Goal: Communication & Community: Share content

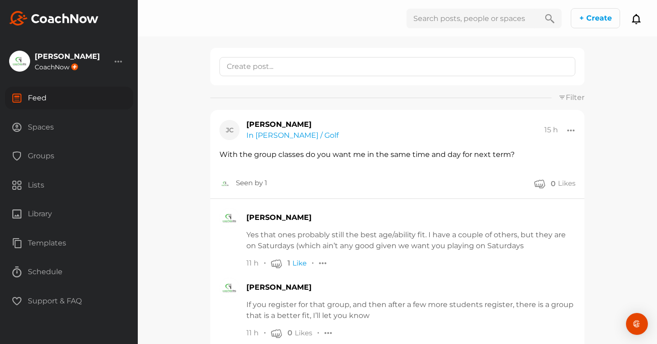
click at [36, 155] on div "Groups" at bounding box center [69, 156] width 128 height 23
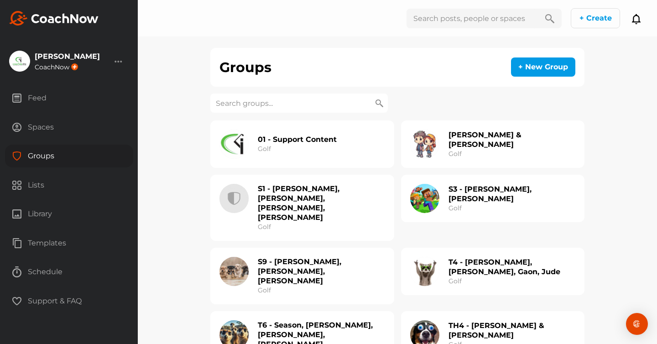
click at [238, 104] on input at bounding box center [298, 102] width 177 height 19
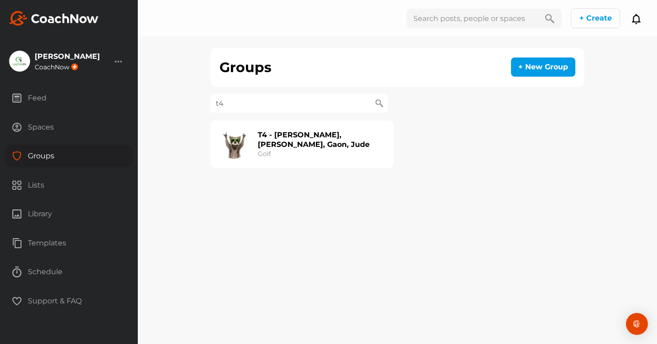
type input "t4"
click at [319, 141] on h2 "T4 - [PERSON_NAME], [PERSON_NAME], Gaon, Jude" at bounding box center [321, 139] width 127 height 19
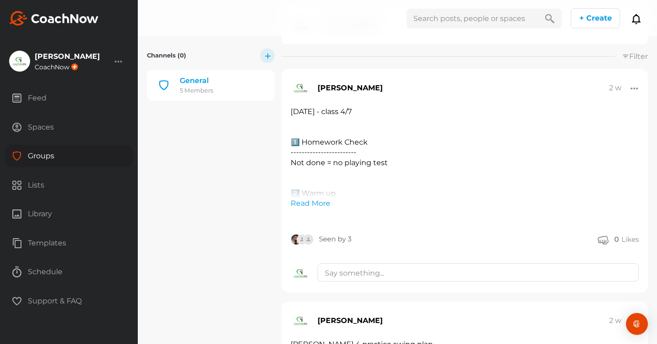
scroll to position [158, 0]
click at [303, 202] on link "Read More" at bounding box center [310, 202] width 40 height 11
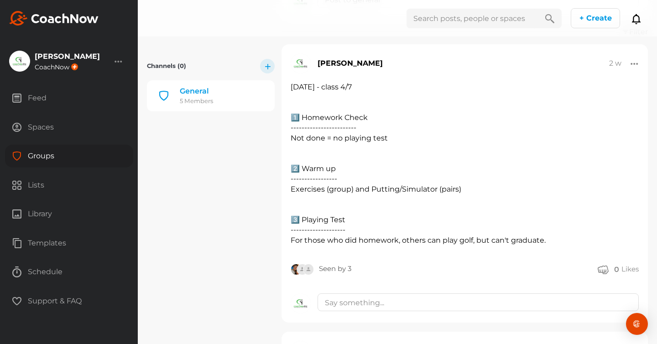
scroll to position [181, 0]
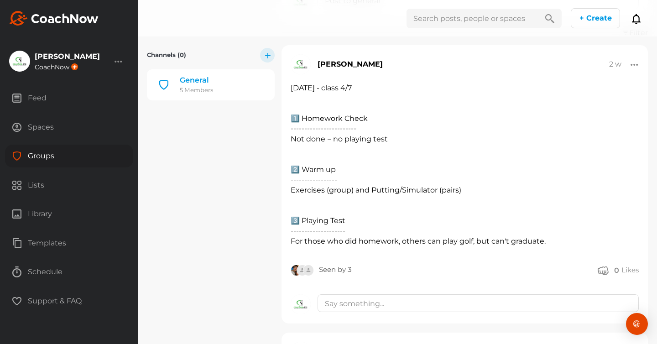
drag, startPoint x: 291, startPoint y: 87, endPoint x: 385, endPoint y: 178, distance: 130.9
click at [385, 178] on div "[DATE] - class 4/7 1️⃣ Homework Check ------------------------ Not done = no pl…" at bounding box center [464, 165] width 348 height 164
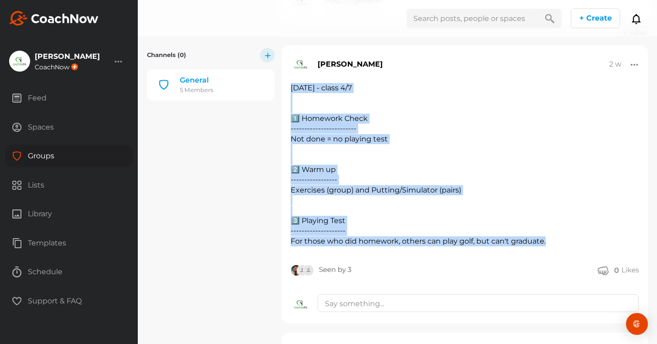
drag, startPoint x: 290, startPoint y: 88, endPoint x: 553, endPoint y: 243, distance: 305.3
click at [553, 243] on div "[DATE] - class 4/7 1️⃣ Homework Check ------------------------ Not done = no pl…" at bounding box center [464, 165] width 348 height 164
copy div "19 Aug - class 4/7 1️⃣ Homework Check ------------------------ Not done = no pl…"
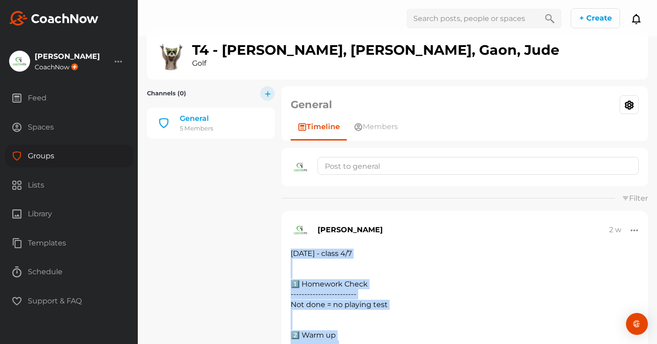
scroll to position [0, 0]
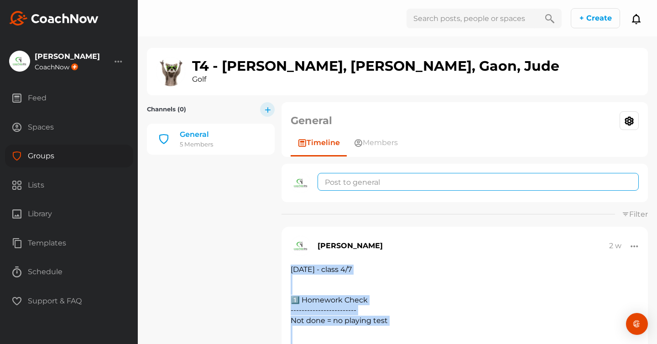
click at [371, 179] on textarea at bounding box center [477, 182] width 321 height 18
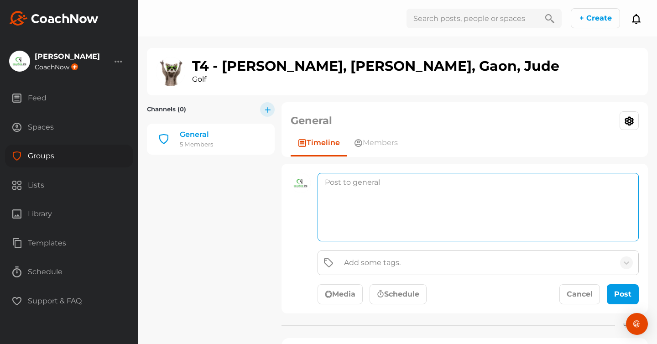
paste textarea "[DATE] - class 4/7 1️⃣ Homework Check ------------------------ Not done = no pl…"
click at [331, 183] on textarea "[DATE] - class 4/7 1️⃣ Homework Check ------------------------ Not done = no pl…" at bounding box center [477, 207] width 321 height 68
click at [380, 182] on textarea "26 Aug - class 4/7 1️⃣ Homework Check ------------------------ Not done = no pl…" at bounding box center [477, 207] width 321 height 68
click at [405, 182] on textarea "26 Aug - class 5/7 1️⃣ Homework Check ------------------------ Not done = no pl…" at bounding box center [477, 207] width 321 height 68
drag, startPoint x: 444, startPoint y: 182, endPoint x: 400, endPoint y: 182, distance: 43.3
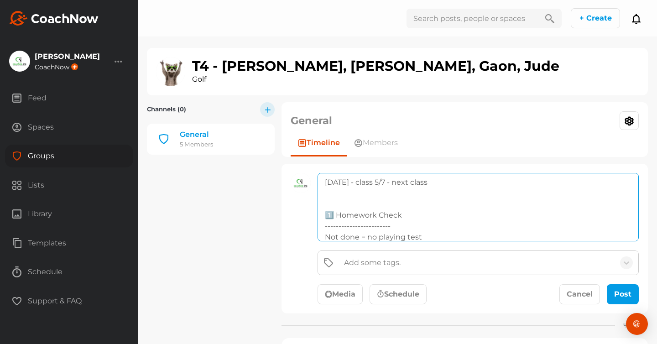
click at [400, 182] on textarea "26 Aug - class 5/7 - next class 1️⃣ Homework Check ------------------------ Not…" at bounding box center [477, 207] width 321 height 68
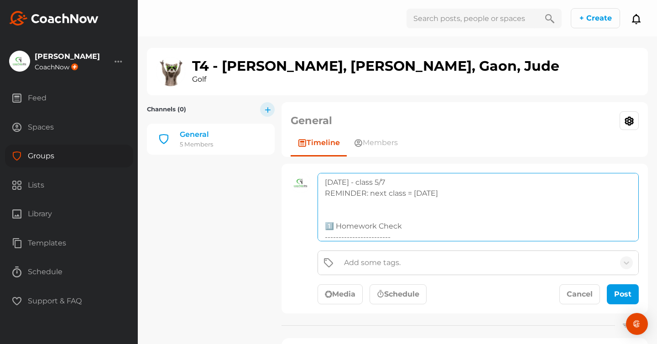
scroll to position [28, 0]
drag, startPoint x: 396, startPoint y: 207, endPoint x: 319, endPoint y: 208, distance: 77.1
click at [320, 208] on textarea "26 Aug - class 5/7 REMINDER: next class = 9 Sep 1️⃣ Homework Check ------------…" at bounding box center [477, 207] width 321 height 68
drag, startPoint x: 424, startPoint y: 219, endPoint x: 321, endPoint y: 219, distance: 102.6
click at [321, 219] on textarea "26 Aug - class 5/7 REMINDER: next class = 9 Sep 1️⃣ Homework Check Not done = n…" at bounding box center [477, 207] width 321 height 68
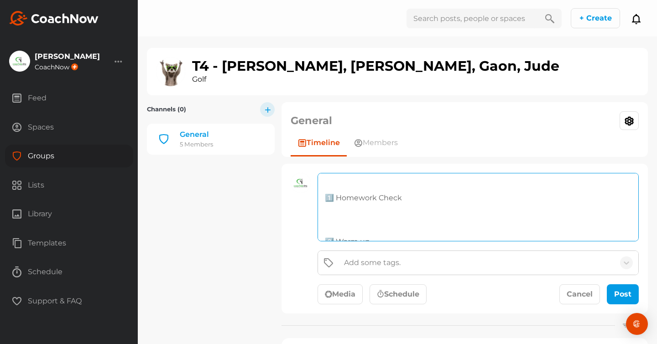
drag, startPoint x: 401, startPoint y: 199, endPoint x: 341, endPoint y: 198, distance: 59.7
click at [343, 199] on textarea "26 Aug - class 5/7 REMINDER: next class = 9 Sep 1️⃣ Homework Check 2️⃣ Warm up …" at bounding box center [477, 207] width 321 height 68
drag, startPoint x: 377, startPoint y: 201, endPoint x: 347, endPoint y: 201, distance: 30.1
click at [347, 201] on textarea "26 Aug - class 5/7 REMINDER: next class = 9 Sep 1️⃣ Putting & Flying Shots warm…" at bounding box center [477, 207] width 321 height 68
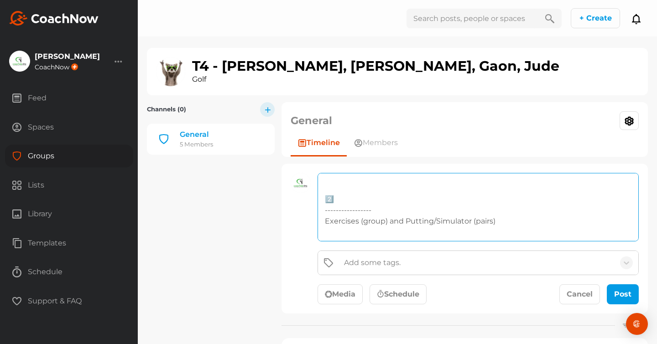
drag, startPoint x: 501, startPoint y: 220, endPoint x: 321, endPoint y: 213, distance: 180.7
click at [321, 213] on textarea "26 Aug - class 5/7 REMINDER: next class = 9 Sep 1️⃣ Putting & Flying Shots warm…" at bounding box center [477, 207] width 321 height 68
click at [328, 190] on textarea "26 Aug - class 5/7 REMINDER: next class = 9 Sep 1️⃣ Putting & Flying Shots warm…" at bounding box center [477, 207] width 321 height 68
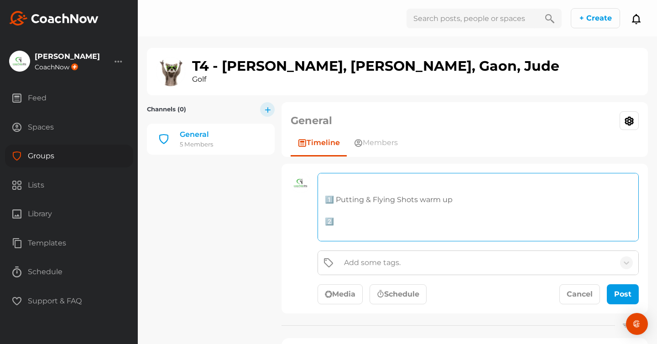
scroll to position [26, 0]
click at [347, 221] on textarea "26 Aug - class 5/7 REMINDER: next class = 9 Sep 1️⃣ Putting & Flying Shots warm…" at bounding box center [477, 207] width 321 height 68
click at [343, 222] on textarea "26 Aug - class 5/7 REMINDER: next class = 9 Sep 1️⃣ Putting & Flying Shots warm…" at bounding box center [477, 207] width 321 height 68
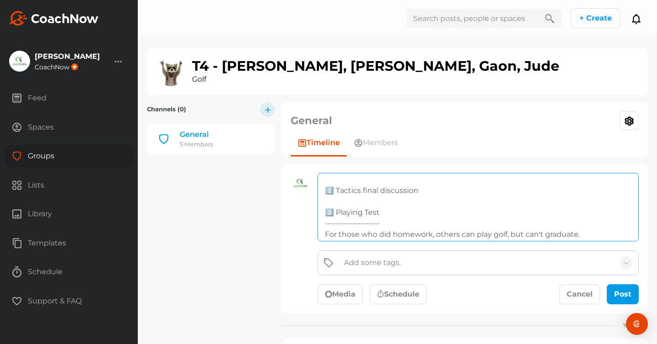
scroll to position [61, 0]
drag, startPoint x: 584, startPoint y: 231, endPoint x: 319, endPoint y: 223, distance: 265.0
click at [319, 223] on textarea "26 Aug - class 5/7 REMINDER: next class = 9 Sep 1️⃣ Putting & Flying Shots warm…" at bounding box center [477, 207] width 321 height 68
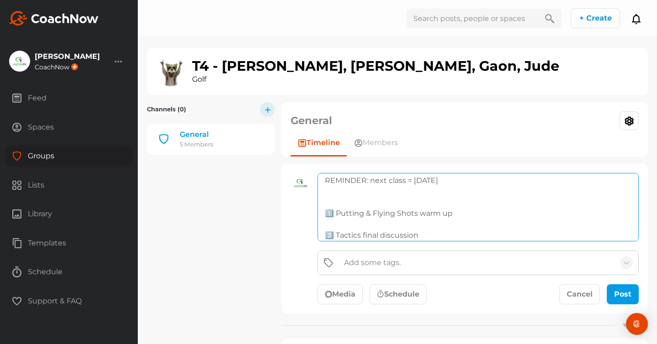
scroll to position [3, 0]
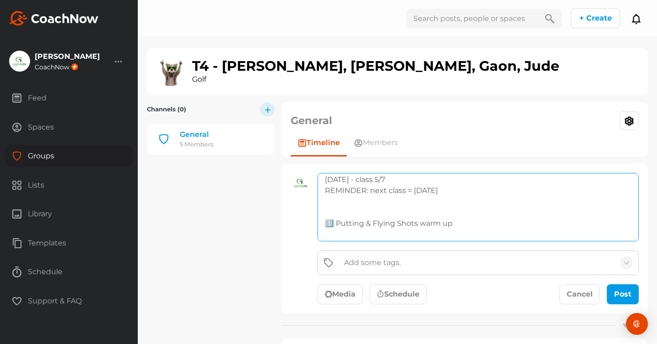
drag, startPoint x: 433, startPoint y: 189, endPoint x: 316, endPoint y: 191, distance: 116.7
click at [316, 191] on div "26 Aug - class 5/7 REMINDER: next class = 9 Sep 1️⃣ Putting & Flying Shots warm…" at bounding box center [478, 238] width 328 height 131
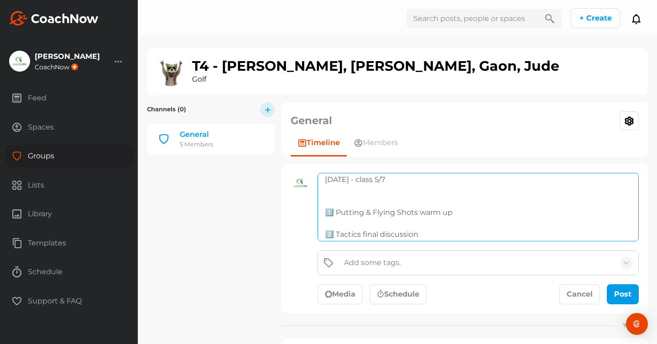
scroll to position [0, 0]
click at [347, 203] on textarea "26 Aug - class 5/7 1️⃣ Putting & Flying Shots warm up 2️⃣ Tactics final discuss…" at bounding box center [477, 207] width 321 height 68
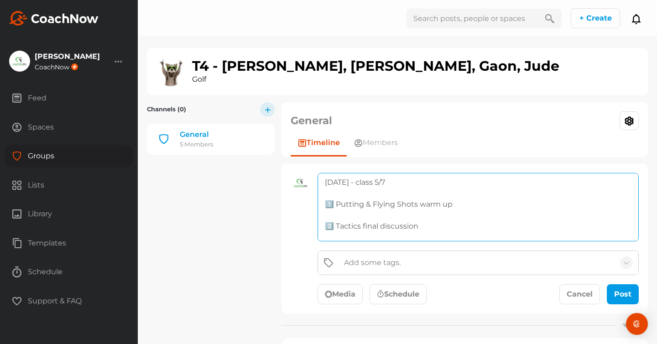
scroll to position [28, 0]
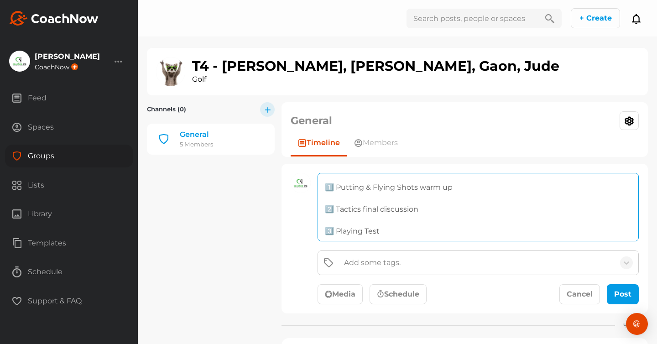
click at [400, 220] on textarea "26 Aug - class 5/7 1️⃣ Putting & Flying Shots warm up 2️⃣ Tactics final discuss…" at bounding box center [477, 207] width 321 height 68
paste textarea "REMINDER: next class = 9 Sep"
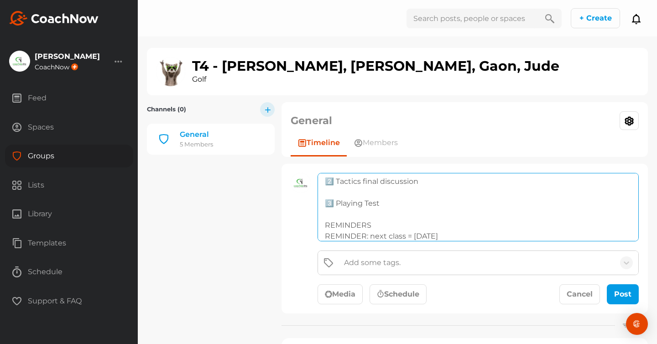
click at [374, 236] on textarea "26 Aug - class 5/7 1️⃣ Putting & Flying Shots warm up 2️⃣ Tactics final discuss…" at bounding box center [477, 207] width 321 height 68
click at [344, 237] on textarea "26 Aug - class 5/7 1️⃣ Putting & Flying Shots warm up 2️⃣ Tactics final discuss…" at bounding box center [477, 207] width 321 height 68
click at [425, 235] on textarea "26 Aug - class 5/7 1️⃣ Putting & Flying Shots warm up 2️⃣ Tactics final discuss…" at bounding box center [477, 207] width 321 height 68
click at [345, 237] on textarea "26 Aug - class 5/7 1️⃣ Putting & Flying Shots warm up 2️⃣ Tactics final discuss…" at bounding box center [477, 207] width 321 height 68
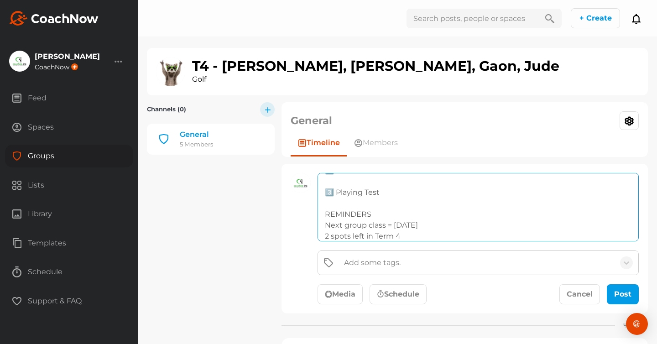
click at [413, 235] on textarea "26 Aug - class 5/7 1️⃣ Putting & Flying Shots warm up 2️⃣ Tactics final discuss…" at bounding box center [477, 207] width 321 height 68
drag, startPoint x: 490, startPoint y: 236, endPoint x: 430, endPoint y: 236, distance: 59.3
click at [432, 236] on textarea "26 Aug - class 5/7 1️⃣ Putting & Flying Shots warm up 2️⃣ Tactics final discuss…" at bounding box center [477, 207] width 321 height 68
click at [486, 220] on textarea "26 Aug - class 5/7 1️⃣ Putting & Flying Shots warm up 2️⃣ Tactics final discuss…" at bounding box center [477, 207] width 321 height 68
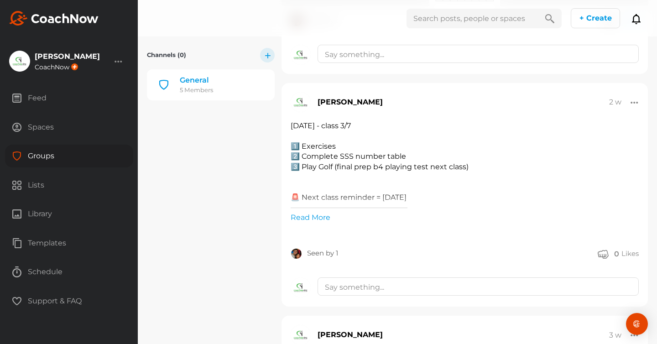
scroll to position [1689, 0]
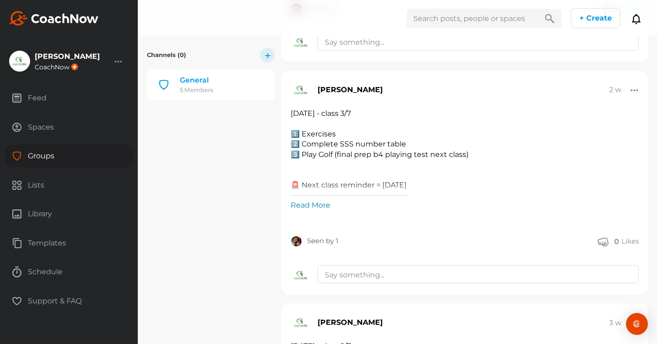
click at [308, 211] on link "Read More" at bounding box center [310, 205] width 40 height 11
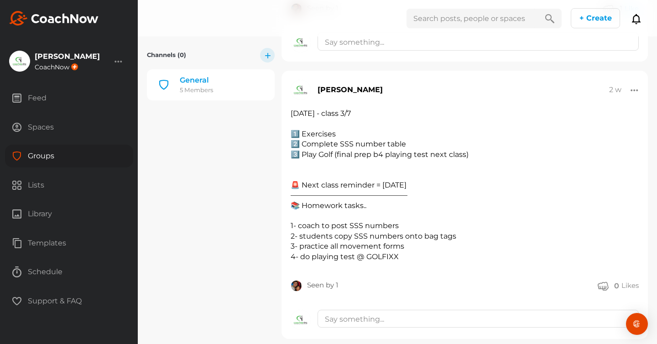
scroll to position [1709, 0]
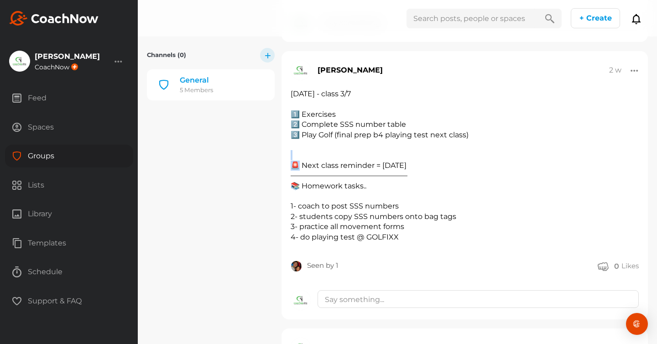
drag, startPoint x: 292, startPoint y: 188, endPoint x: 298, endPoint y: 188, distance: 5.9
click at [298, 188] on div "[DATE] - class 3/7 1️⃣ Exercises 2️⃣ Complete SSS number table 3️⃣ Play Golf (f…" at bounding box center [464, 165] width 348 height 153
copy div "🚨"
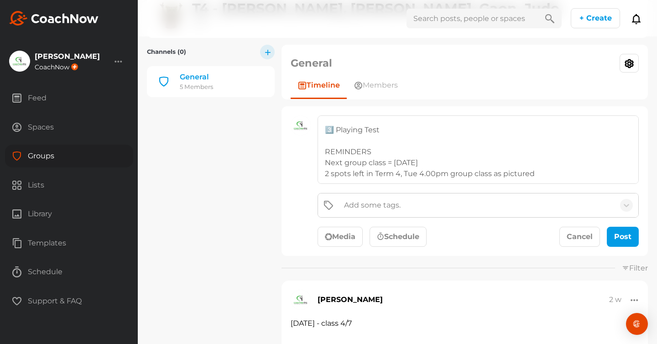
scroll to position [0, 0]
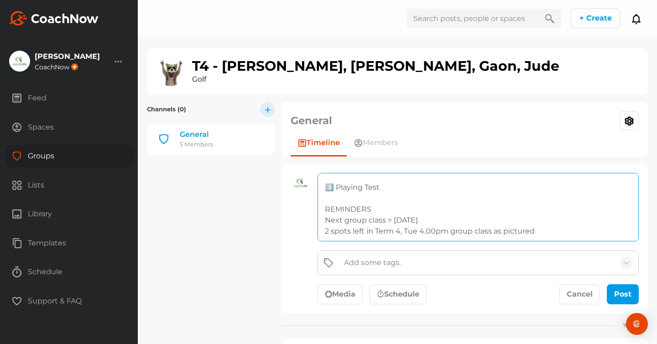
click at [323, 210] on textarea "26 Aug - class 5/7 1️⃣ Putting & Flying Shots warm up 2️⃣ Tactics final discuss…" at bounding box center [477, 207] width 321 height 68
paste textarea "🚨"
click at [325, 221] on textarea "26 Aug - class 5/7 1️⃣ Putting & Flying Shots warm up 2️⃣ Tactics final discuss…" at bounding box center [477, 207] width 321 height 68
paste textarea "🚨"
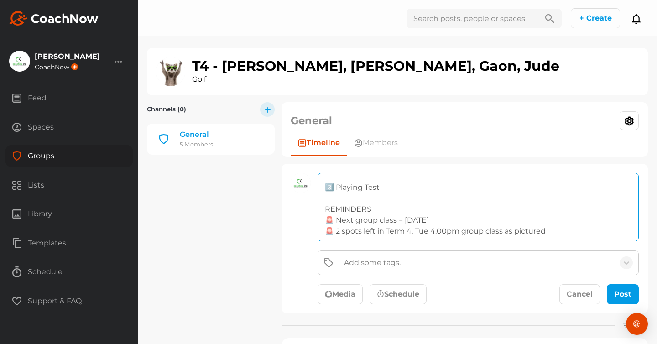
click at [341, 198] on textarea "26 Aug - class 5/7 1️⃣ Putting & Flying Shots warm up 2️⃣ Tactics final discuss…" at bounding box center [477, 207] width 321 height 68
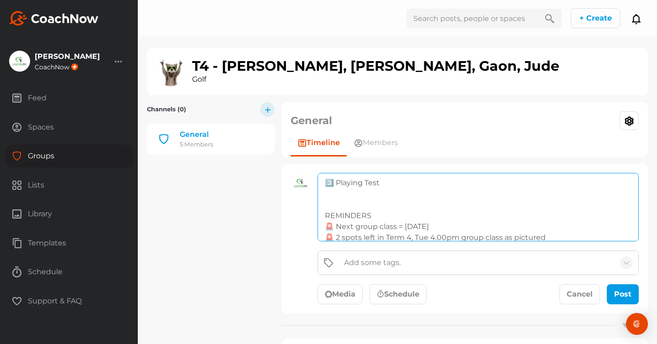
scroll to position [83, 0]
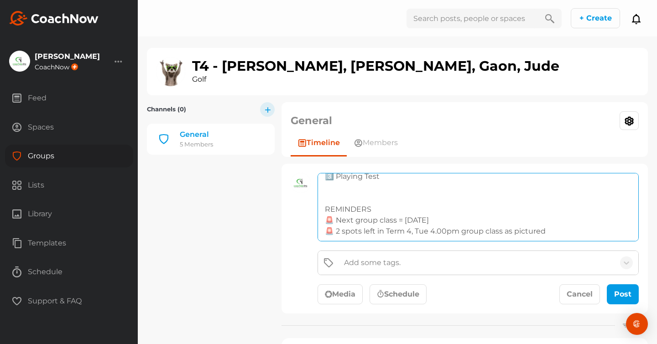
click at [447, 220] on textarea "26 Aug - class 5/7 1️⃣ Putting & Flying Shots warm up 2️⃣ Tactics final discuss…" at bounding box center [477, 207] width 321 height 68
drag, startPoint x: 537, startPoint y: 220, endPoint x: 476, endPoint y: 220, distance: 61.1
click at [476, 220] on textarea "26 Aug - class 5/7 1️⃣ Putting & Flying Shots warm up 2️⃣ Tactics final discuss…" at bounding box center [477, 207] width 321 height 68
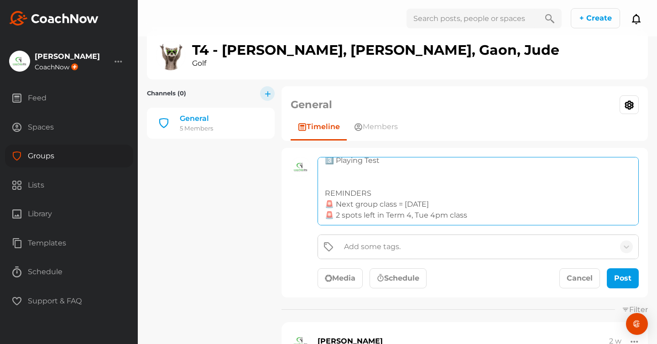
scroll to position [16, 0]
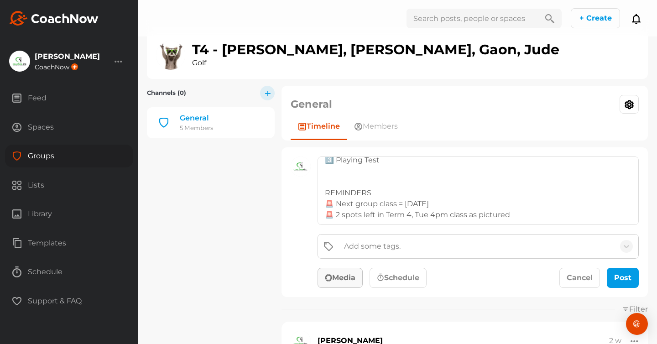
click at [350, 280] on button "Media" at bounding box center [339, 278] width 45 height 20
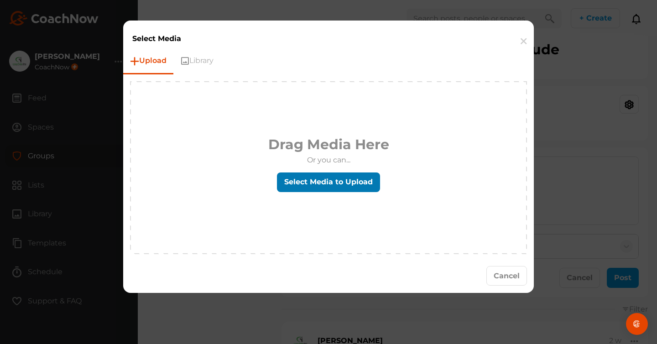
click at [336, 176] on label "Select Media to Upload" at bounding box center [328, 182] width 103 height 20
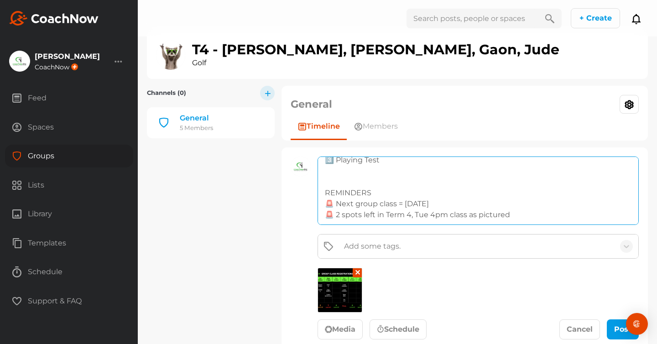
drag, startPoint x: 332, startPoint y: 206, endPoint x: 326, endPoint y: 206, distance: 5.9
click at [326, 206] on textarea "26 Aug - class 5/7 1️⃣ Putting & Flying Shots warm up 2️⃣ Tactics final discuss…" at bounding box center [477, 190] width 321 height 68
click at [515, 205] on textarea "26 Aug - class 5/7 1️⃣ Putting & Flying Shots warm up 2️⃣ Tactics final discuss…" at bounding box center [477, 190] width 321 height 68
paste textarea "🚨"
drag, startPoint x: 538, startPoint y: 215, endPoint x: 341, endPoint y: 215, distance: 196.5
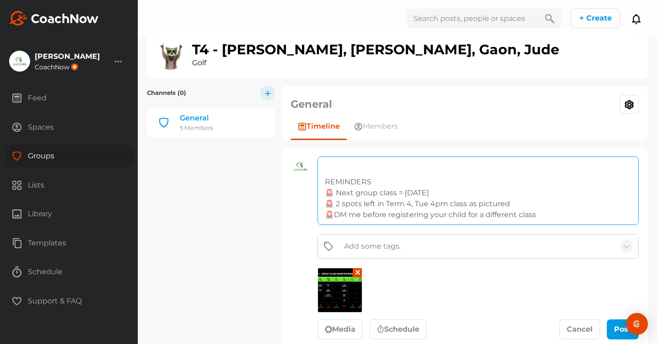
click at [341, 215] on textarea "26 Aug - class 5/7 1️⃣ Putting & Flying Shots warm up 2️⃣ Tactics final discuss…" at bounding box center [477, 190] width 321 height 68
click at [334, 216] on textarea "26 Aug - class 5/7 1️⃣ Putting & Flying Shots warm up 2️⃣ Tactics final discuss…" at bounding box center [477, 190] width 321 height 68
click at [401, 216] on textarea "26 Aug - class 5/7 1️⃣ Putting & Flying Shots warm up 2️⃣ Tactics final discuss…" at bounding box center [477, 190] width 321 height 68
click at [409, 214] on textarea "26 Aug - class 5/7 1️⃣ Putting & Flying Shots warm up 2️⃣ Tactics final discuss…" at bounding box center [477, 190] width 321 height 68
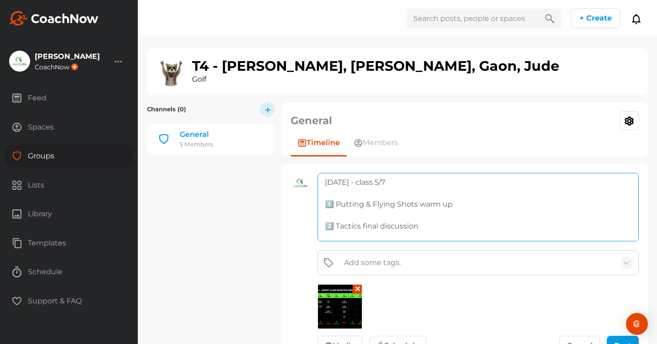
scroll to position [7, 0]
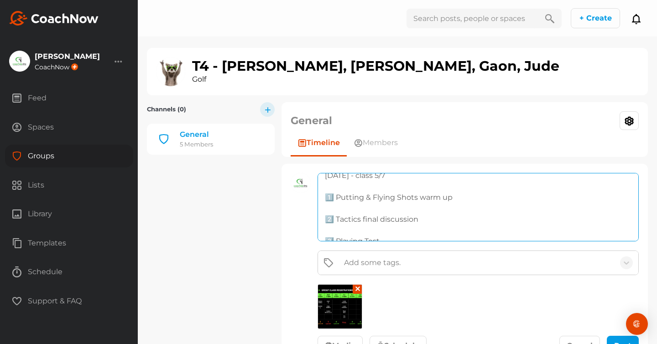
click at [329, 207] on textarea "26 Aug - class 5/7 1️⃣ Putting & Flying Shots warm up 2️⃣ Tactics final discuss…" at bounding box center [477, 207] width 321 height 68
click at [331, 223] on textarea "26 Aug - class 5/7 1️⃣ Putting & Flying Shots warm up 2️⃣ Tactics final discuss…" at bounding box center [477, 207] width 321 height 68
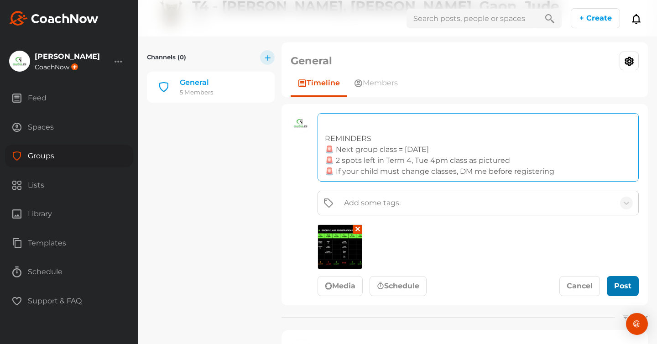
scroll to position [71, 0]
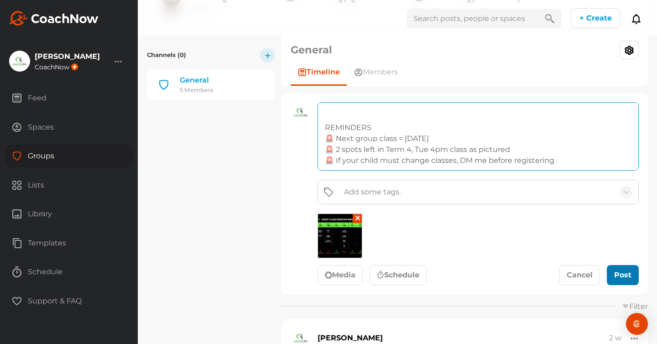
type textarea "[DATE] - class 5/7 1️⃣ Putting & Flying Shots warm up 2️⃣ Tactics final discuss…"
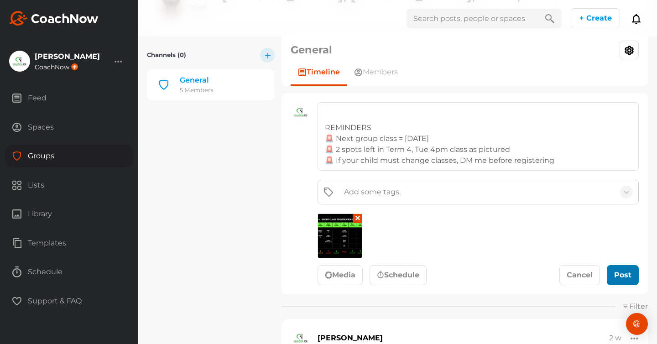
click at [624, 275] on div "submit" at bounding box center [623, 276] width 4 height 4
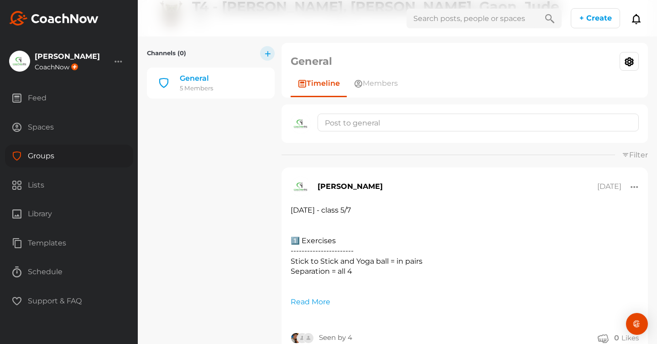
scroll to position [57, 0]
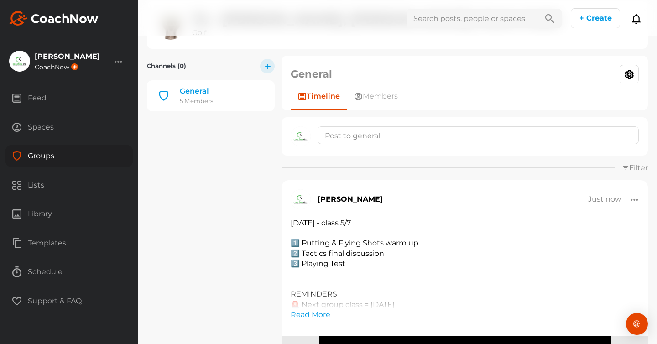
scroll to position [85, 0]
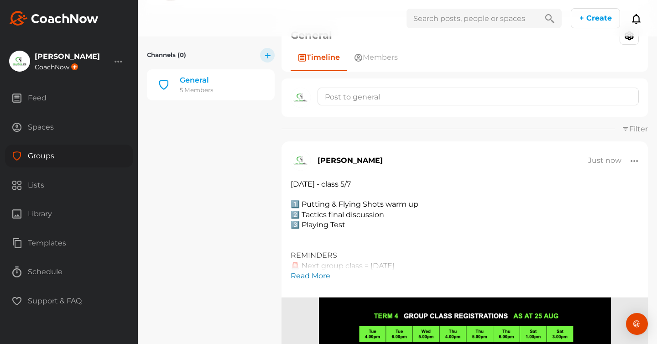
click at [304, 274] on link "Read More" at bounding box center [310, 275] width 40 height 11
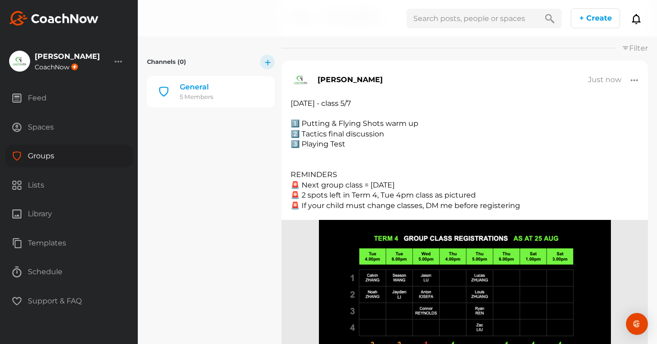
scroll to position [189, 0]
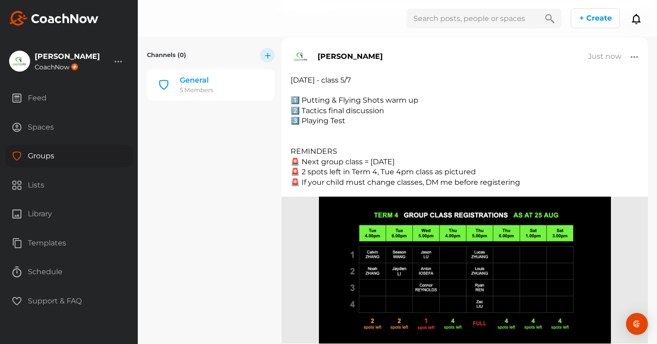
click at [637, 56] on div at bounding box center [634, 57] width 8 height 10
click at [590, 75] on button "Edit" at bounding box center [574, 77] width 123 height 29
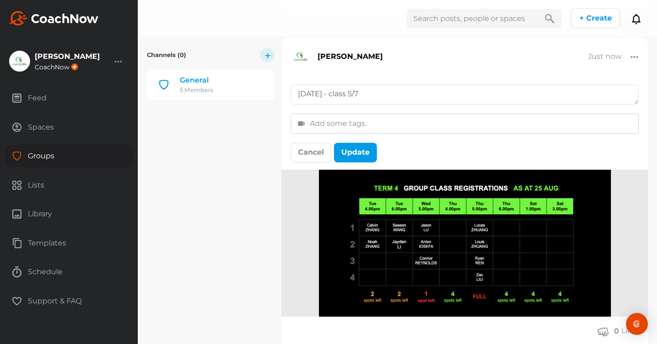
scroll to position [109, 0]
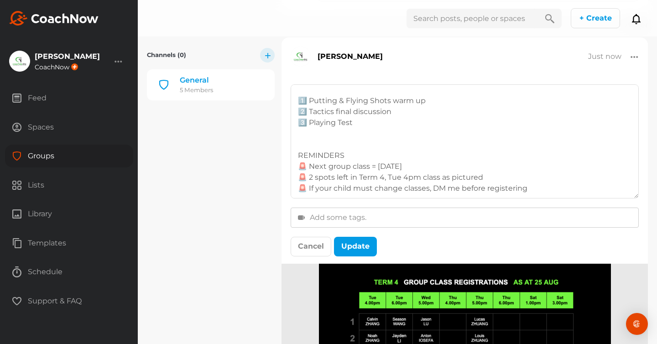
drag, startPoint x: 636, startPoint y: 102, endPoint x: 636, endPoint y: 196, distance: 93.9
click at [636, 196] on textarea "[DATE] - class 5/7 1️⃣ Putting & Flying Shots warm up 2️⃣ Tactics final discuss…" at bounding box center [464, 141] width 348 height 114
click at [312, 144] on textarea "[DATE] - class 5/7 1️⃣ Putting & Flying Shots warm up 2️⃣ Tactics final discuss…" at bounding box center [464, 141] width 348 height 114
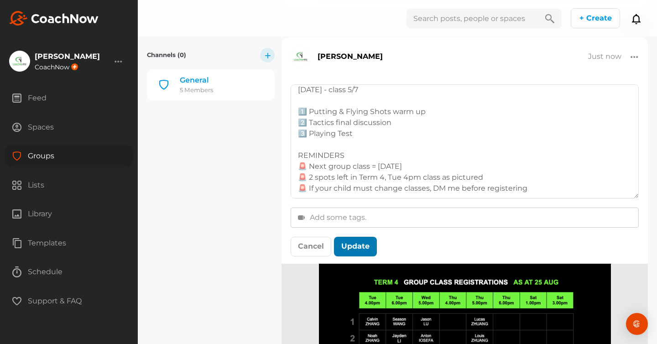
type textarea "[DATE] - class 5/7 1️⃣ Putting & Flying Shots warm up 2️⃣ Tactics final discuss…"
click at [354, 249] on button "Update" at bounding box center [355, 247] width 43 height 20
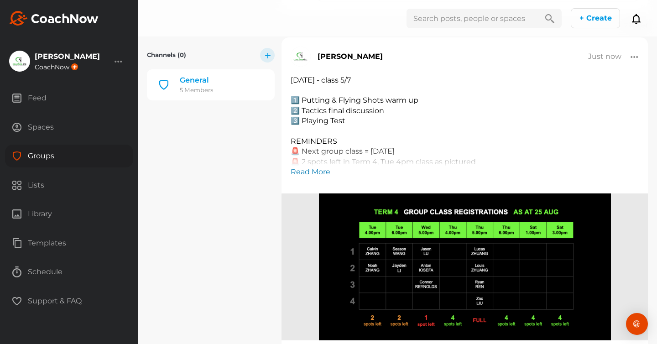
click at [308, 172] on link "Read More" at bounding box center [310, 171] width 40 height 11
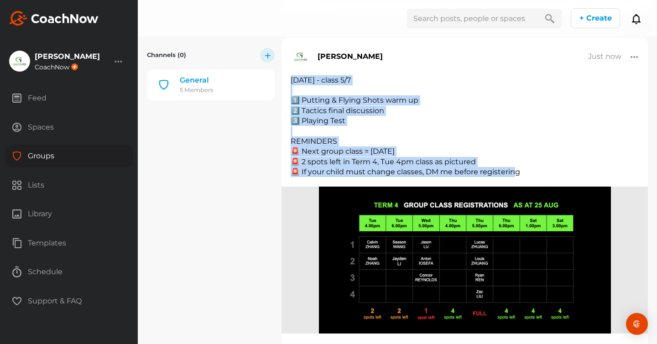
drag, startPoint x: 292, startPoint y: 79, endPoint x: 525, endPoint y: 171, distance: 250.4
click at [525, 171] on div "[DATE] - class 5/7 1️⃣ Putting & Flying Shots warm up 2️⃣ Tactics final discuss…" at bounding box center [464, 126] width 348 height 102
copy div "[DATE] - class 5/7 1️⃣ Putting & Flying Shots warm up 2️⃣ Tactics final discuss…"
click at [40, 156] on div "Groups" at bounding box center [69, 156] width 128 height 23
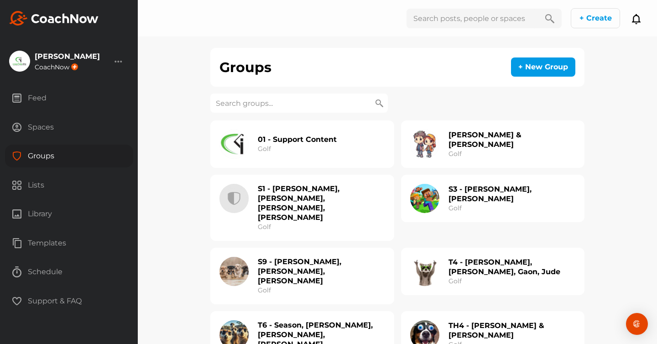
click at [276, 108] on input at bounding box center [298, 102] width 177 height 19
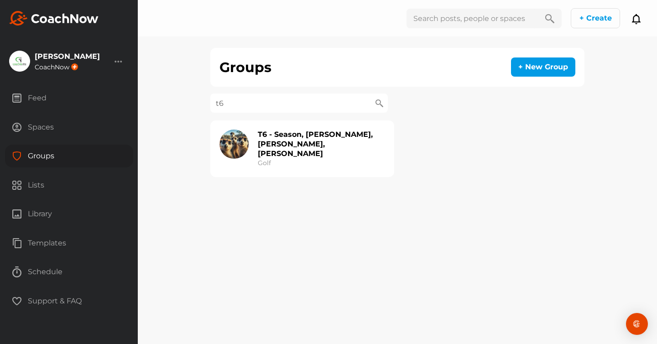
type input "t6"
click at [304, 138] on h2 "T6 - Season, [PERSON_NAME], [PERSON_NAME], [PERSON_NAME]" at bounding box center [321, 143] width 127 height 29
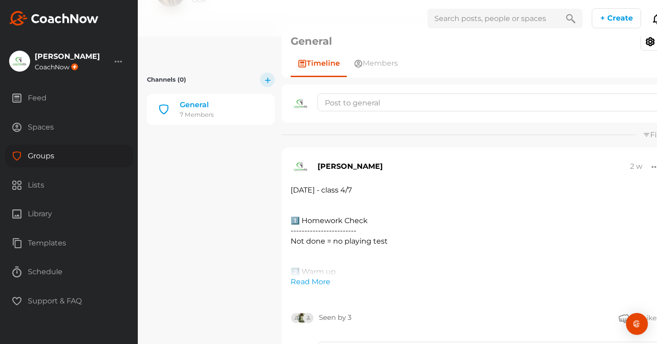
scroll to position [45, 0]
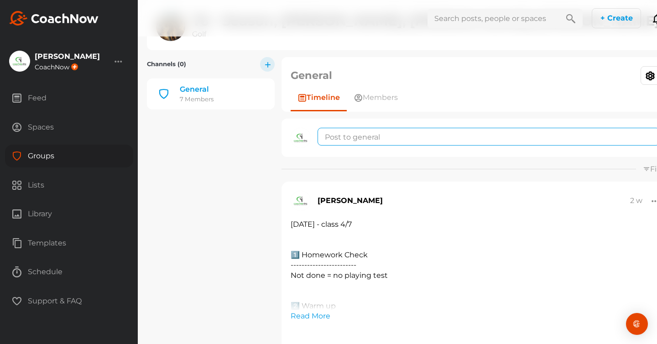
click at [339, 135] on textarea at bounding box center [488, 137] width 342 height 18
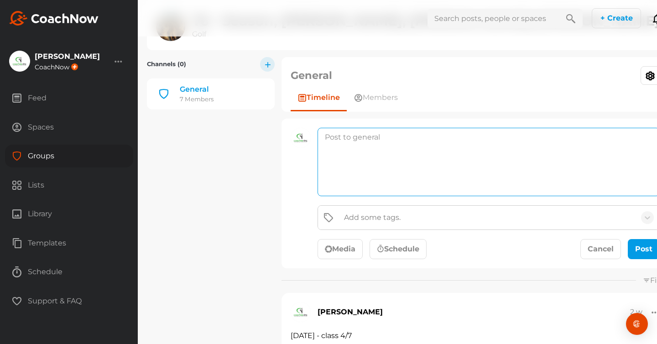
paste textarea "[DATE] - class 5/7 1️⃣ Putting & Flying Shots warm up 2️⃣ Tactics final discuss…"
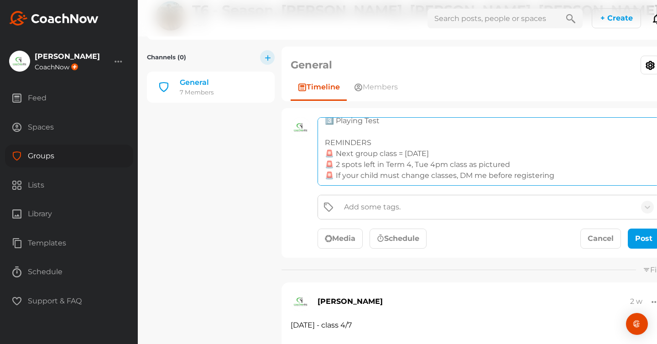
scroll to position [58, 0]
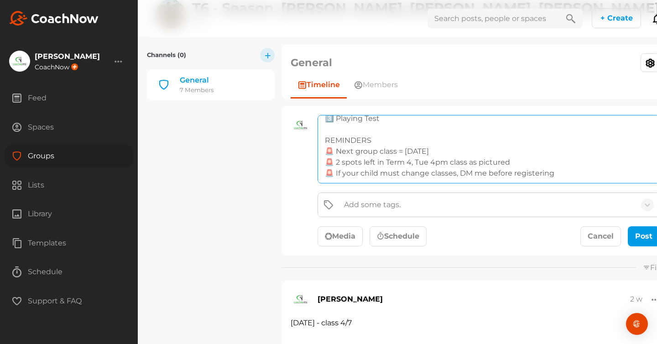
drag, startPoint x: 557, startPoint y: 173, endPoint x: 358, endPoint y: 170, distance: 199.3
click at [358, 170] on textarea "[DATE] - class 5/7 1️⃣ Putting & Flying Shots warm up 2️⃣ Tactics final discuss…" at bounding box center [488, 149] width 342 height 68
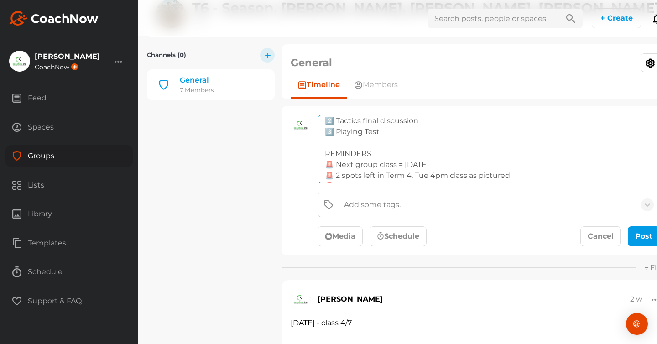
click at [390, 135] on textarea "[DATE] - class 5/7 1️⃣ Putting & Flying Shots warm up 2️⃣ Tactics final discuss…" at bounding box center [488, 149] width 342 height 68
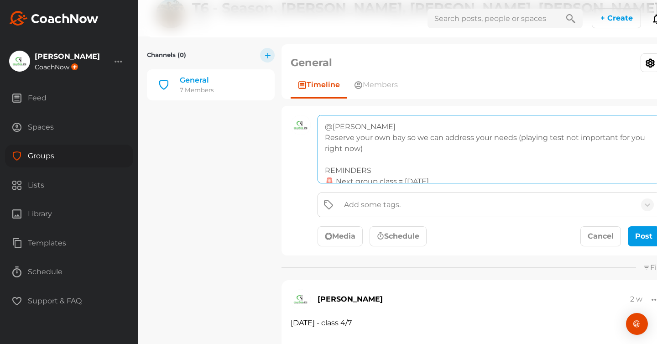
scroll to position [67, 0]
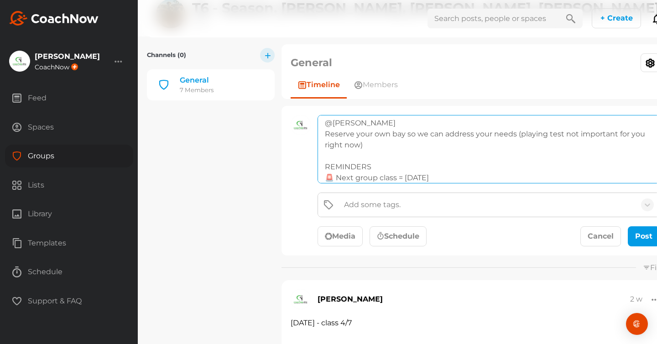
click at [341, 158] on textarea "[DATE] - class 5/7 1️⃣ Putting & Flying Shots warm up 2️⃣ Tactics final discuss…" at bounding box center [488, 149] width 342 height 68
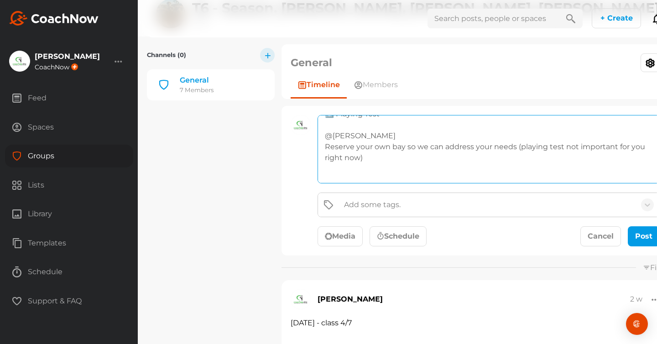
scroll to position [84, 0]
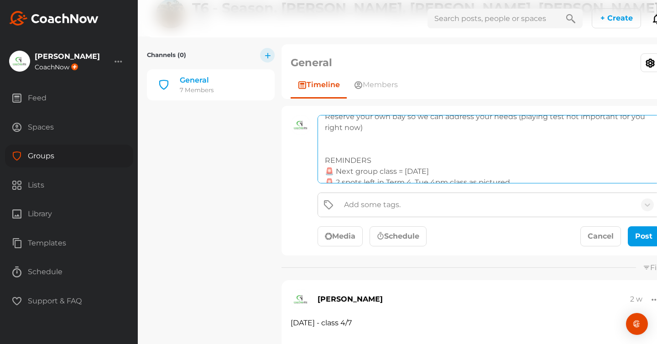
drag, startPoint x: 333, startPoint y: 171, endPoint x: 324, endPoint y: 171, distance: 9.6
click at [324, 171] on textarea "[DATE] - class 5/7 1️⃣ Putting & Flying Shots warm up 2️⃣ Tactics final discuss…" at bounding box center [488, 149] width 342 height 68
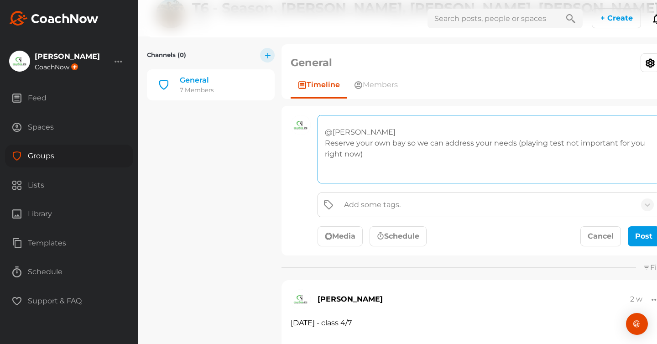
scroll to position [53, 0]
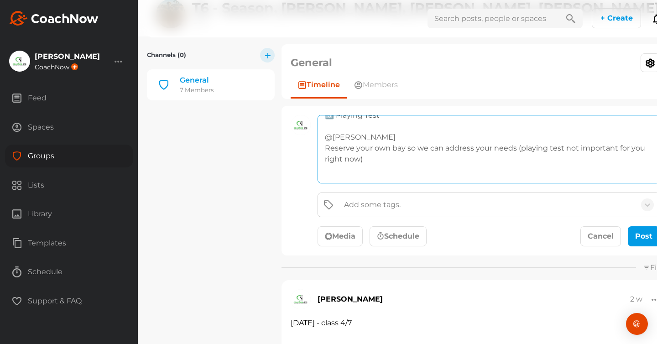
click at [333, 139] on textarea "[DATE] - class 5/7 1️⃣ Putting & Flying Shots warm up 2️⃣ Tactics final discuss…" at bounding box center [488, 149] width 342 height 68
paste textarea "🚨"
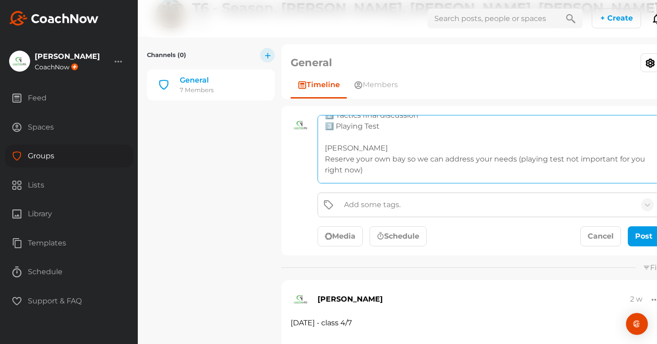
click at [326, 160] on textarea "[DATE] - class 5/7 1️⃣ Putting & Flying Shots warm up 2️⃣ Tactics final discuss…" at bounding box center [488, 149] width 342 height 68
paste textarea "🚨"
click at [530, 160] on textarea "[DATE] - class 5/7 1️⃣ Putting & Flying Shots warm up 2️⃣ Tactics final discuss…" at bounding box center [488, 149] width 342 height 68
drag, startPoint x: 526, startPoint y: 160, endPoint x: 534, endPoint y: 167, distance: 10.4
click at [534, 167] on textarea "[DATE] - class 5/7 1️⃣ Putting & Flying Shots warm up 2️⃣ Tactics final discuss…" at bounding box center [488, 149] width 342 height 68
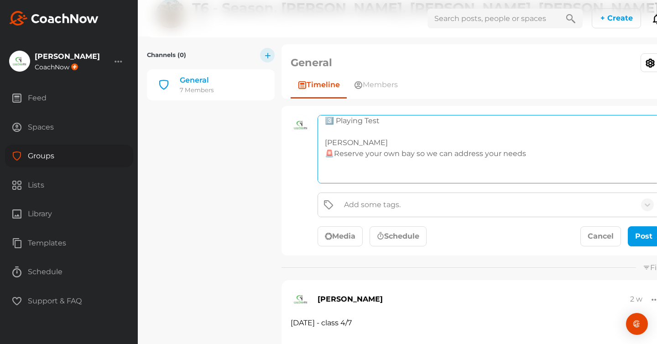
scroll to position [68, 0]
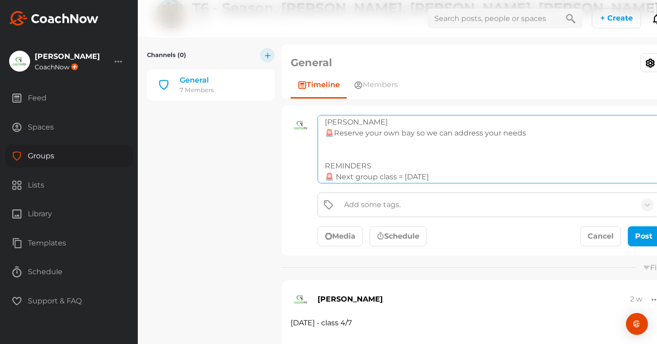
click at [342, 155] on textarea "[DATE] - class 5/7 1️⃣ Putting & Flying Shots warm up 2️⃣ Tactics final discuss…" at bounding box center [488, 149] width 342 height 68
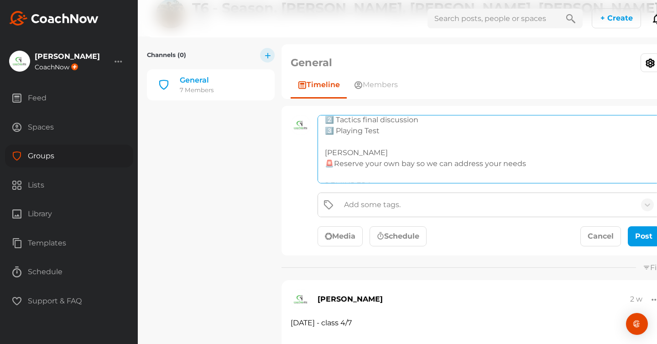
click at [325, 152] on textarea "[DATE] - class 5/7 1️⃣ Putting & Flying Shots warm up 2️⃣ Tactics final discuss…" at bounding box center [488, 149] width 342 height 68
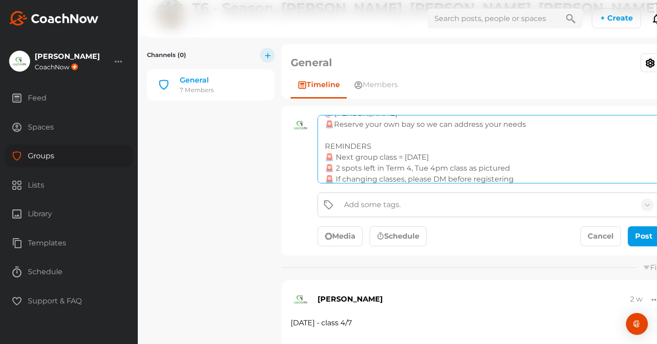
scroll to position [83, 0]
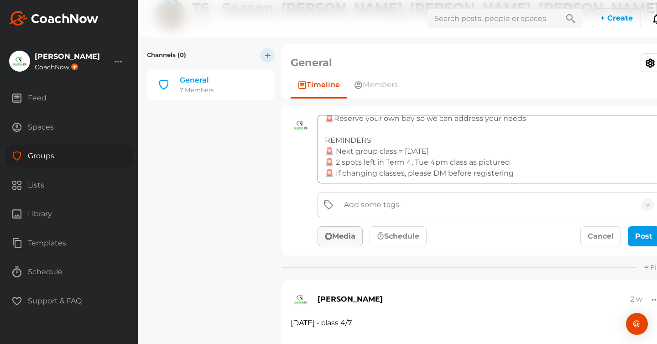
type textarea "[DATE] - class 5/7 1️⃣ Putting & Flying Shots warm up 2️⃣ Tactics final discuss…"
click at [347, 239] on button "Media" at bounding box center [339, 236] width 45 height 20
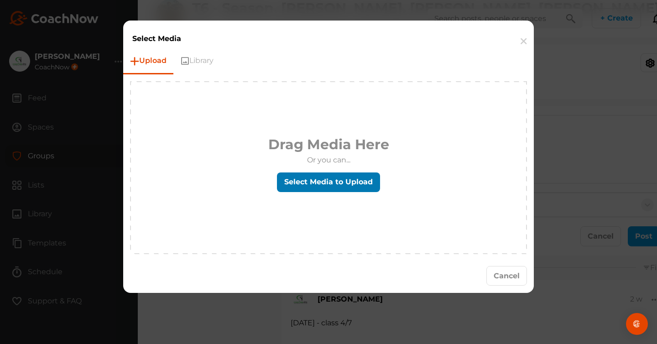
click at [325, 187] on label "Select Media to Upload" at bounding box center [328, 182] width 103 height 20
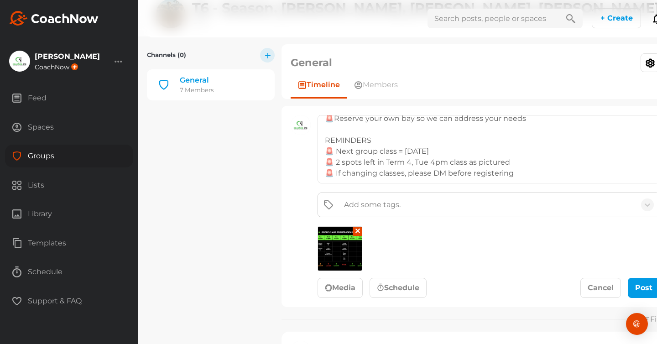
scroll to position [40, 0]
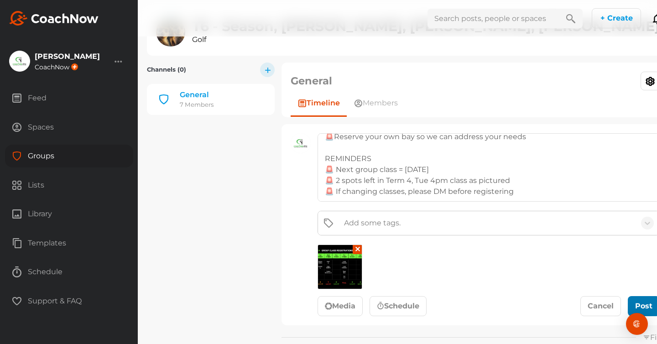
click at [633, 309] on div "submit" at bounding box center [643, 305] width 20 height 11
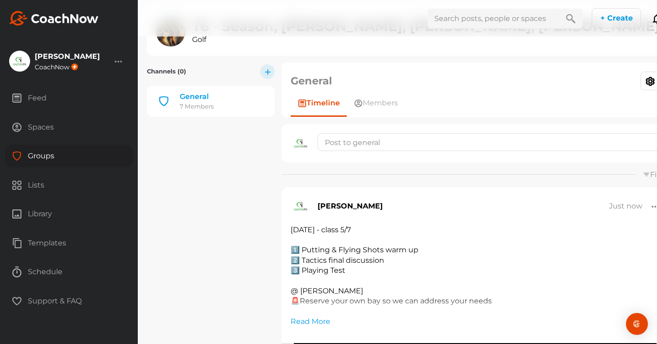
scroll to position [85, 0]
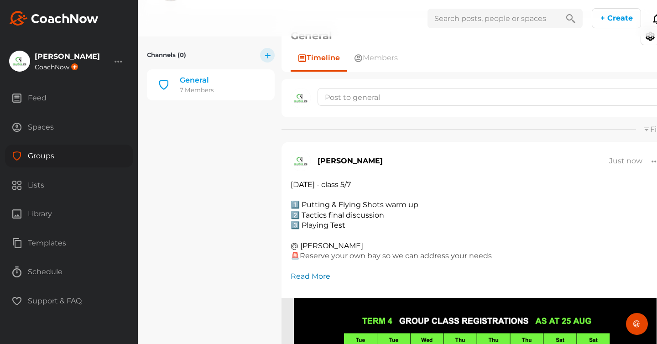
click at [303, 274] on link "Read More" at bounding box center [310, 276] width 40 height 11
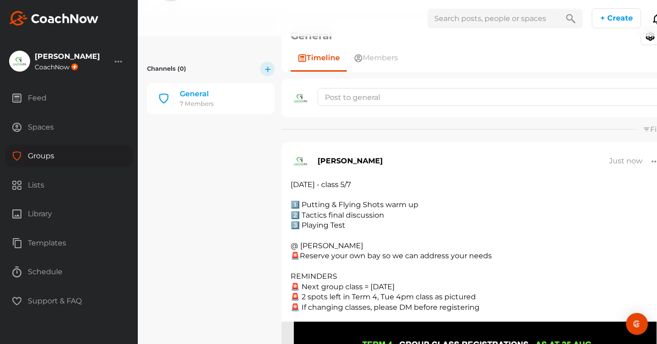
scroll to position [111, 0]
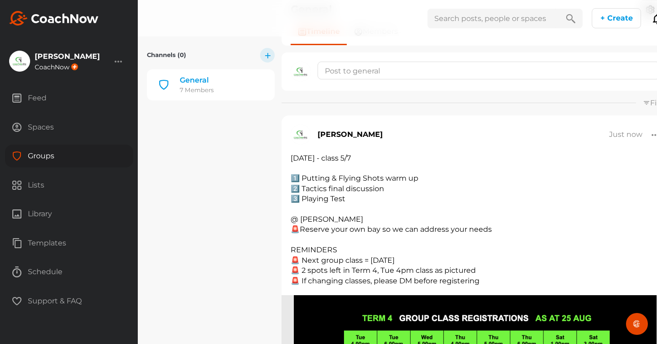
click at [651, 135] on div at bounding box center [655, 135] width 8 height 10
click at [576, 146] on button "Edit" at bounding box center [595, 155] width 123 height 29
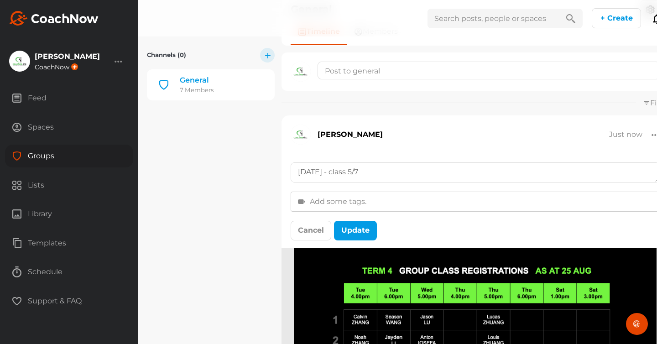
scroll to position [131, 0]
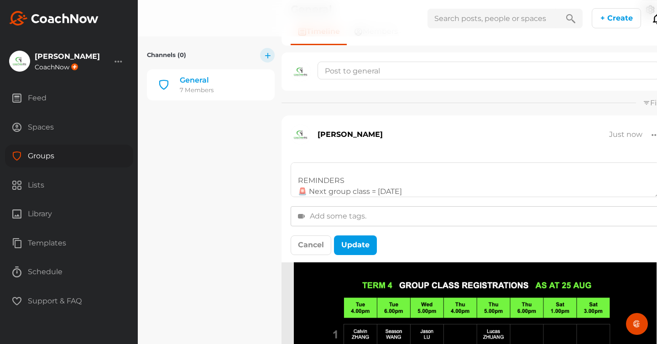
drag, startPoint x: 635, startPoint y: 178, endPoint x: 635, endPoint y: 240, distance: 62.0
click at [635, 197] on textarea "[DATE] - class 5/7 1️⃣ Putting & Flying Shots warm up 2️⃣ Tactics final discuss…" at bounding box center [474, 179] width 369 height 35
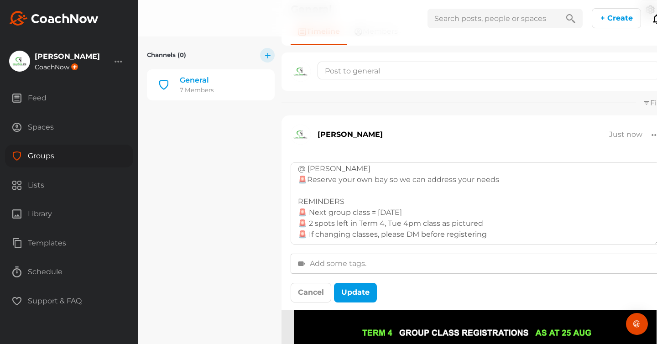
click at [307, 181] on textarea "[DATE] - class 5/7 1️⃣ Putting & Flying Shots warm up 2️⃣ Tactics final discuss…" at bounding box center [474, 203] width 369 height 82
type textarea "[DATE] - class 5/7 1️⃣ Putting & Flying Shots warm up 2️⃣ Tactics final discuss…"
click at [348, 296] on button "Update" at bounding box center [355, 293] width 43 height 20
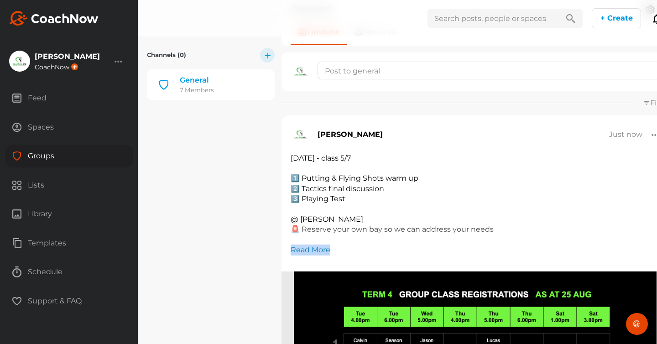
click at [306, 253] on link "Read More" at bounding box center [310, 249] width 40 height 11
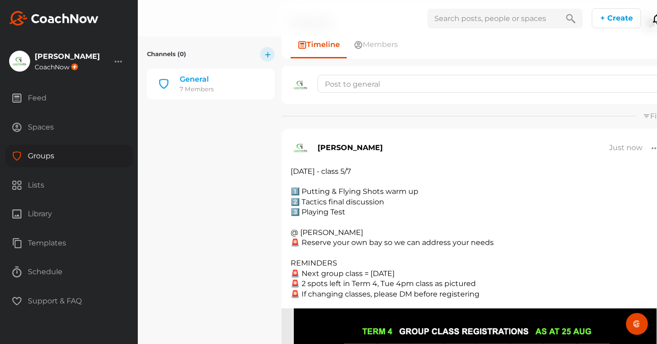
scroll to position [97, 0]
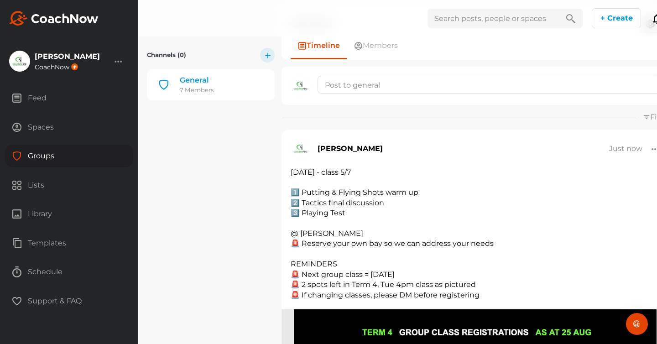
click at [43, 155] on div "Groups" at bounding box center [69, 156] width 128 height 23
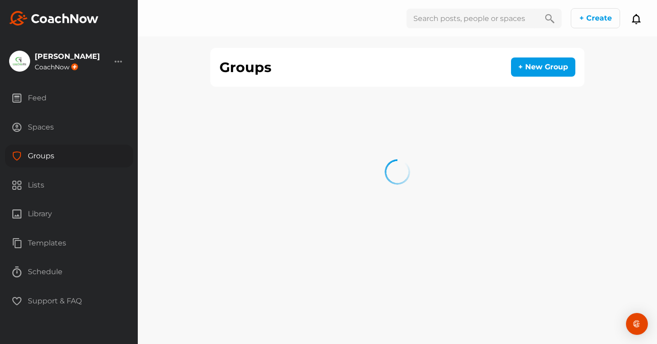
click at [628, 20] on div "+ Create New Space New Group New Tag New List New Template" at bounding box center [599, 18] width 58 height 20
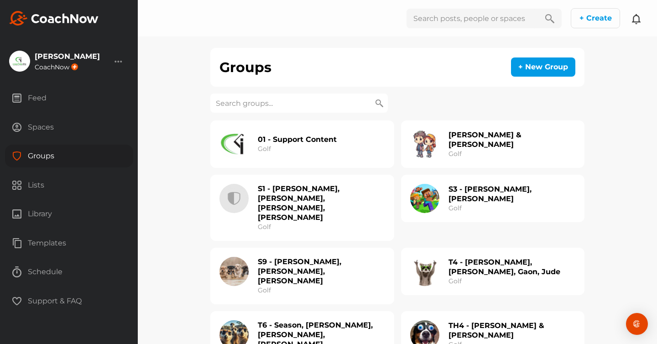
click at [636, 22] on icon at bounding box center [636, 18] width 11 height 11
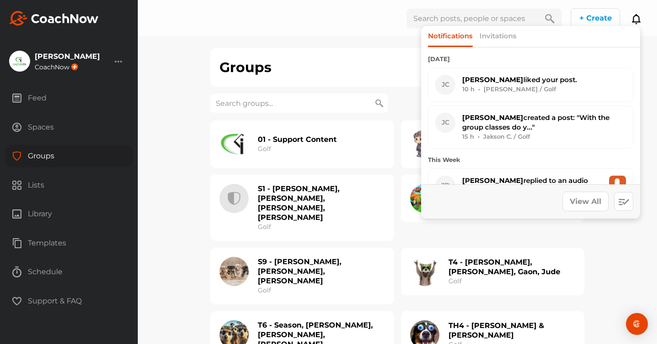
click at [186, 178] on div "Groups + New Group 01 - Support Content Golf [PERSON_NAME] & Jayden Golf S1 - […" at bounding box center [397, 172] width 519 height 344
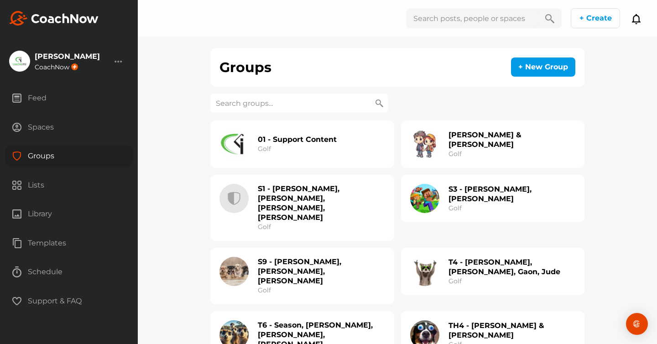
click at [241, 104] on input at bounding box center [298, 102] width 177 height 19
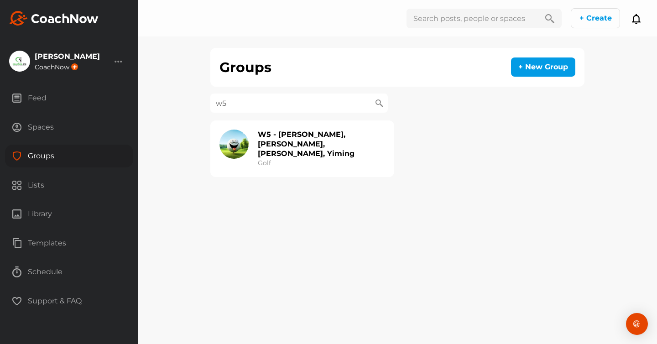
type input "w5"
click at [284, 145] on h2 "W5 - [PERSON_NAME], [PERSON_NAME], [PERSON_NAME], Yiming" at bounding box center [321, 143] width 127 height 29
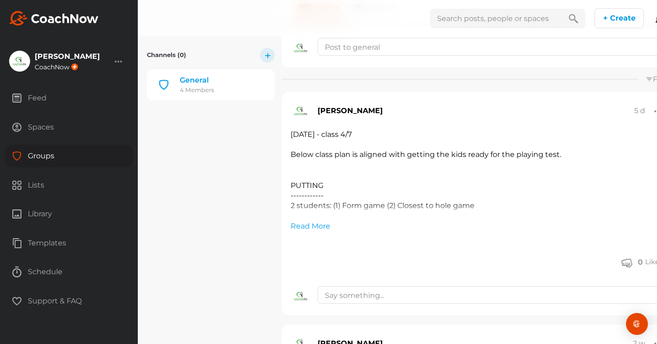
scroll to position [143, 0]
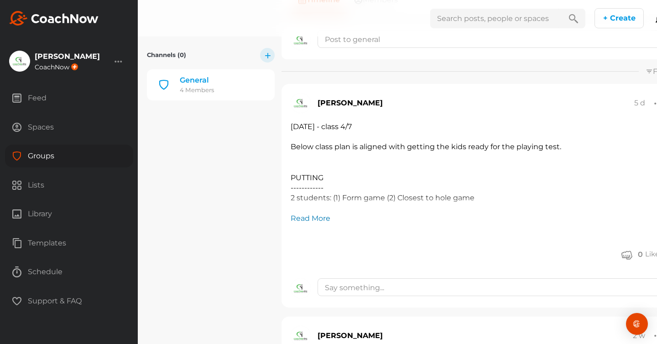
click at [305, 220] on link "Read More" at bounding box center [310, 218] width 40 height 11
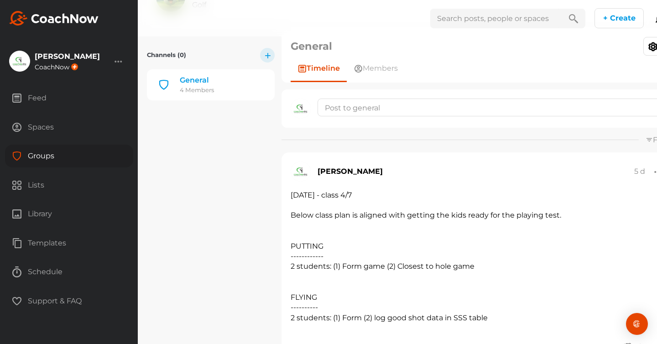
scroll to position [70, 0]
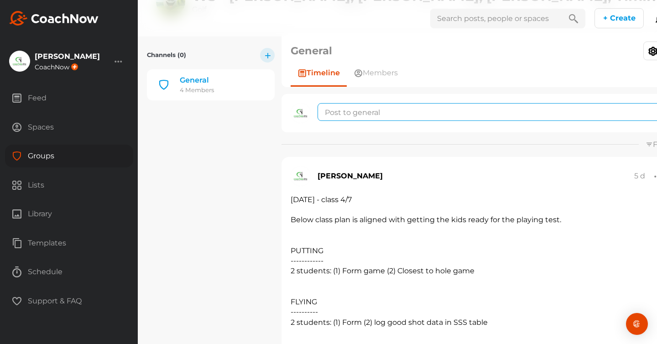
click at [364, 108] on textarea at bounding box center [489, 112] width 345 height 18
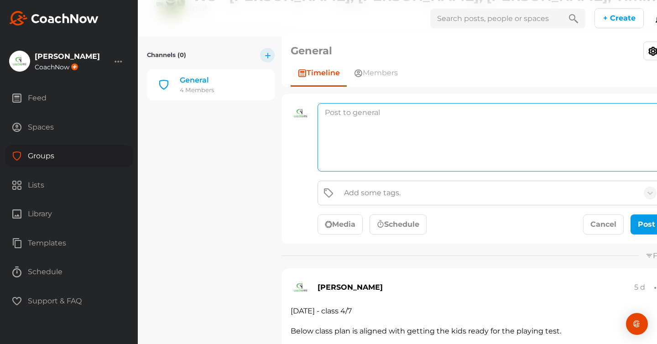
paste textarea "🚨"
type textarea "🚨"
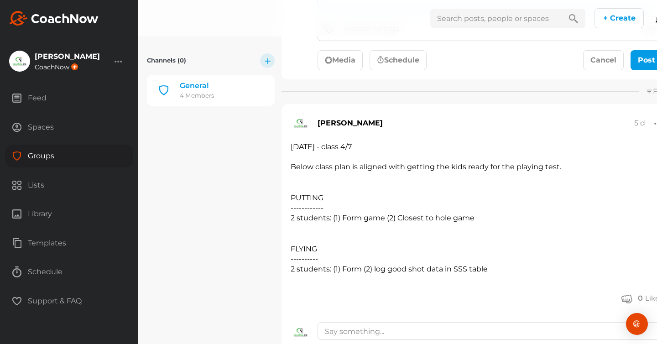
scroll to position [223, 0]
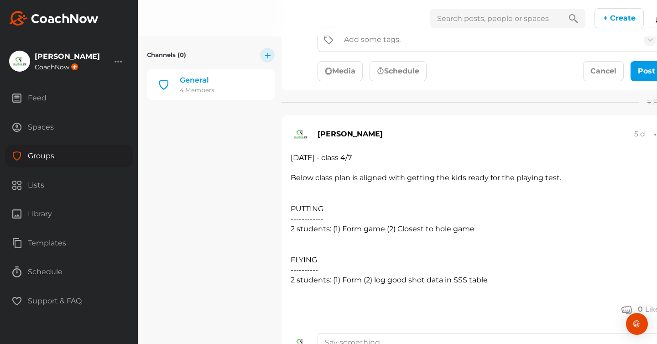
click at [36, 100] on div "Feed" at bounding box center [69, 98] width 128 height 23
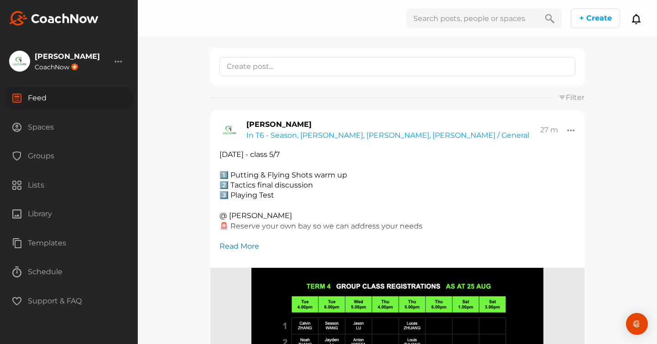
click at [236, 245] on link "Read More" at bounding box center [239, 246] width 40 height 11
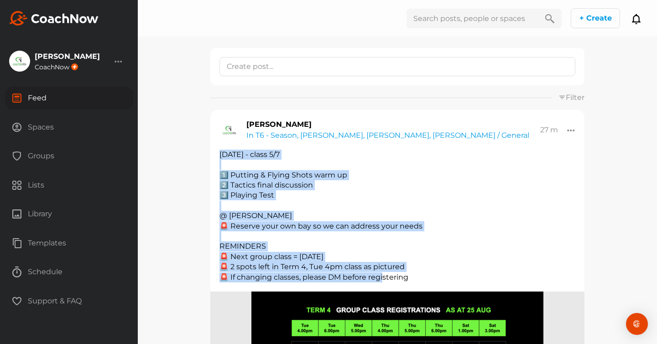
drag, startPoint x: 219, startPoint y: 155, endPoint x: 418, endPoint y: 274, distance: 231.9
click at [418, 274] on div "[DATE] - class 5/7 1️⃣ Putting & Flying Shots warm up 2️⃣ Tactics final discuss…" at bounding box center [397, 216] width 356 height 133
copy div "[DATE] - class 5/7 1️⃣ Putting & Flying Shots warm up 2️⃣ Tactics final discuss…"
click at [38, 155] on div "Groups" at bounding box center [69, 156] width 128 height 23
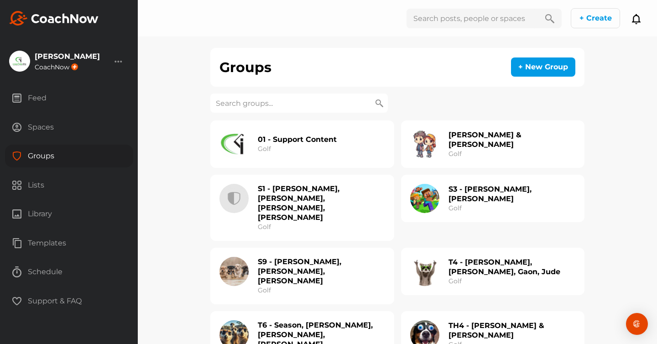
click at [241, 101] on input at bounding box center [298, 102] width 177 height 19
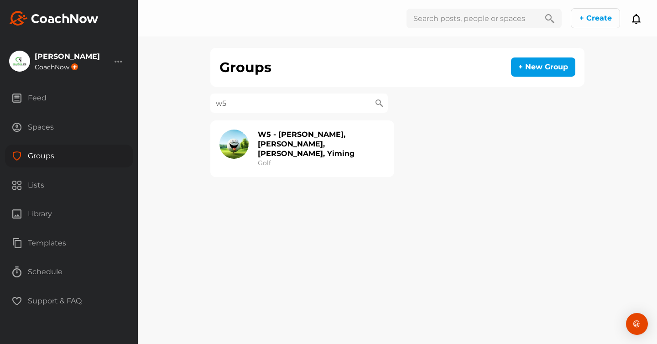
type input "w5"
click at [291, 144] on h2 "W5 - [PERSON_NAME], [PERSON_NAME], [PERSON_NAME], Yiming" at bounding box center [321, 143] width 127 height 29
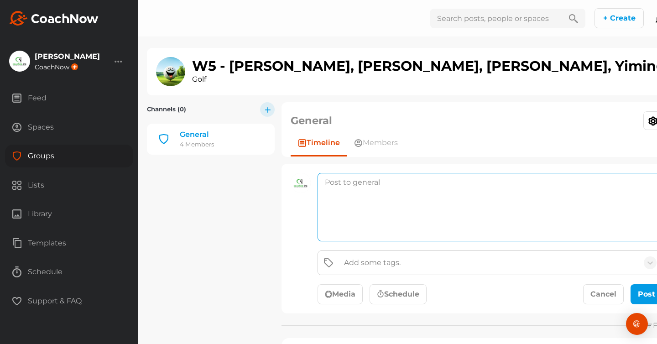
click at [347, 188] on textarea at bounding box center [489, 207] width 345 height 68
paste textarea "[DATE] - class 5/7 1️⃣ Putting & Flying Shots warm up 2️⃣ Tactics final discuss…"
click at [333, 183] on textarea "[DATE] - class 5/7 1️⃣ Putting & Flying Shots warm up 2️⃣ Tactics final discuss…" at bounding box center [489, 207] width 345 height 68
drag, startPoint x: 455, startPoint y: 202, endPoint x: 360, endPoint y: 205, distance: 94.4
click at [360, 205] on textarea "[DATE] - class 5/7 1️⃣ Putting & Flying Shots warm up 2️⃣ Tactics final discuss…" at bounding box center [489, 207] width 345 height 68
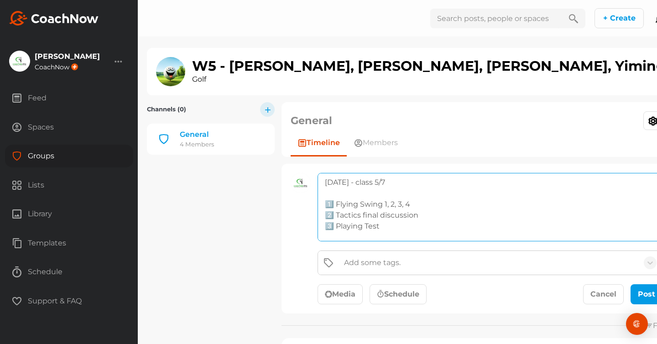
drag, startPoint x: 384, startPoint y: 228, endPoint x: 341, endPoint y: 223, distance: 43.6
click at [341, 223] on textarea "[DATE] - class 5/7 1️⃣ Flying Swing 1, 2, 3, 4 2️⃣ Tactics final discussion 3️⃣…" at bounding box center [489, 207] width 345 height 68
drag, startPoint x: 415, startPoint y: 205, endPoint x: 337, endPoint y: 206, distance: 78.4
click at [337, 206] on textarea "[DATE] - class 5/7 1️⃣ Flying Swing 1, 2, 3, 4 2️⃣ Tactics final discussion 3️⃣…" at bounding box center [489, 207] width 345 height 68
drag, startPoint x: 419, startPoint y: 216, endPoint x: 337, endPoint y: 217, distance: 81.2
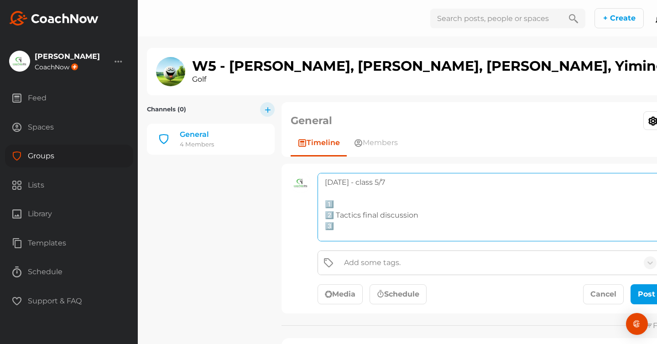
click at [337, 217] on textarea "[DATE] - class 5/7 1️⃣ 2️⃣ Tactics final discussion 3️⃣ @ [PERSON_NAME] 🚨 Reser…" at bounding box center [489, 207] width 345 height 68
paste textarea "Flying Swing 1, 2, 3, 4"
click at [337, 216] on textarea "[DATE] - class 5/7 1️⃣ 2️⃣ Flying Swing 1, 2, 3, 4 3️⃣ @ [PERSON_NAME] 🚨 Reserv…" at bounding box center [489, 207] width 345 height 68
click at [451, 216] on textarea "[DATE] - class 5/7 1️⃣ 2️⃣ Complete Flying Swing 1, 2, 3, 4 3️⃣ @ [PERSON_NAME]…" at bounding box center [489, 207] width 345 height 68
click at [371, 214] on textarea "[DATE] - class 5/7 1️⃣ 2️⃣ Complete Flying Swing 1, 2, 3, 4 3️⃣ @ [PERSON_NAME]…" at bounding box center [489, 207] width 345 height 68
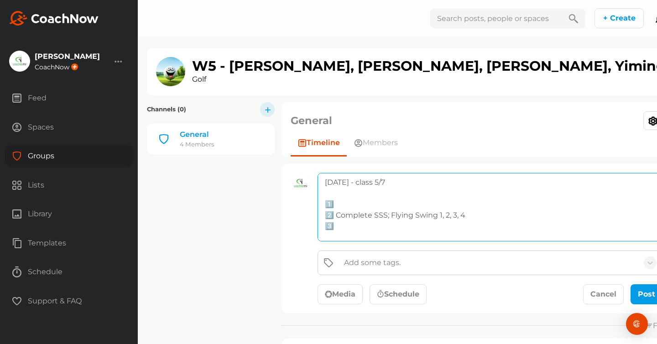
click at [436, 217] on textarea "[DATE] - class 5/7 1️⃣ 2️⃣ Complete SSS; Flying Swing 1, 2, 3, 4 3️⃣ @ [PERSON_…" at bounding box center [489, 207] width 345 height 68
click at [342, 223] on textarea "[DATE] - class 5/7 1️⃣ 2️⃣ Complete SSS; Flying Swings 1, 2, 3, 4 3️⃣ @ [PERSON…" at bounding box center [489, 207] width 345 height 68
click at [347, 205] on textarea "[DATE] - class 5/7 1️⃣ 2️⃣ Complete SSS; Flying Swings 1, 2, 3, 4 @ [PERSON_NAM…" at bounding box center [489, 207] width 345 height 68
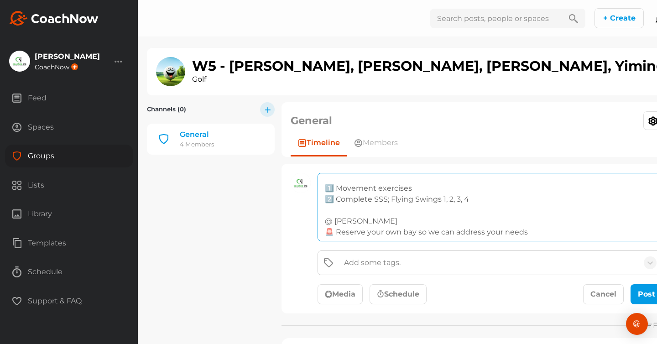
scroll to position [25, 0]
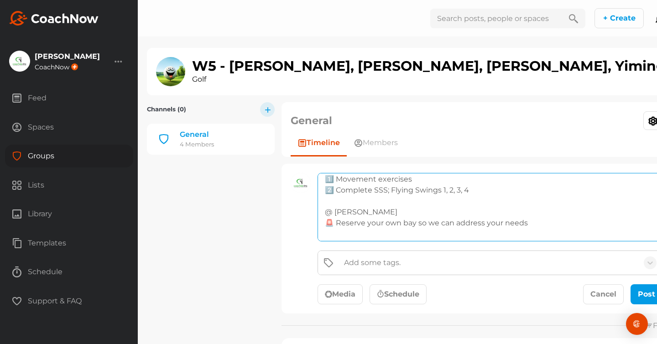
drag, startPoint x: 536, startPoint y: 227, endPoint x: 321, endPoint y: 214, distance: 215.6
click at [321, 214] on textarea "[DATE] - class 5/7 1️⃣ Movement exercises 2️⃣ Complete SSS; Flying Swings 1, 2,…" at bounding box center [489, 207] width 345 height 68
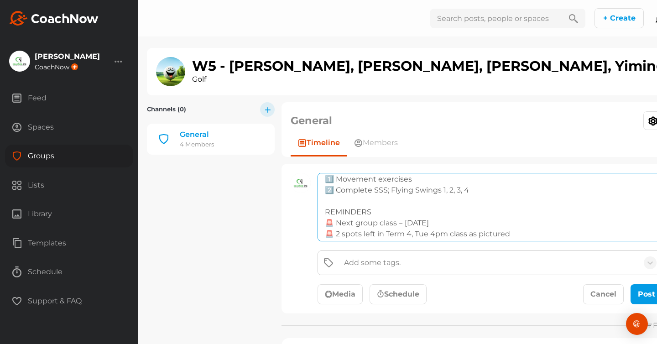
click at [407, 221] on textarea "[DATE] - class 5/7 1️⃣ Movement exercises 2️⃣ Complete SSS; Flying Swings 1, 2,…" at bounding box center [489, 207] width 345 height 68
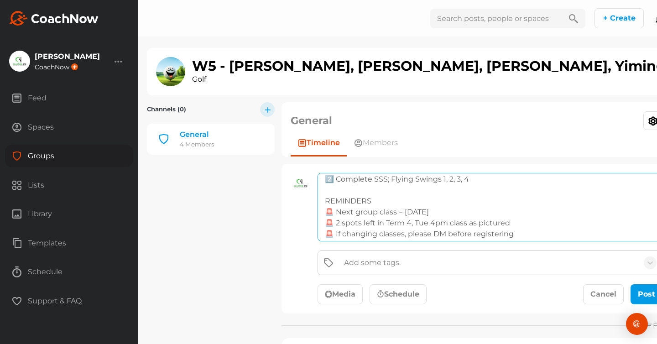
scroll to position [39, 0]
click at [339, 220] on textarea "[DATE] - class 5/7 1️⃣ Movement exercises 2️⃣ Complete SSS; Flying Swings 1, 2,…" at bounding box center [489, 207] width 345 height 68
click at [385, 222] on textarea "[DATE] - class 5/7 1️⃣ Movement exercises 2️⃣ Complete SSS; Flying Swings 1, 2,…" at bounding box center [489, 207] width 345 height 68
click at [463, 223] on textarea "[DATE] - class 5/7 1️⃣ Movement exercises 2️⃣ Complete SSS; Flying Swings 1, 2,…" at bounding box center [489, 207] width 345 height 68
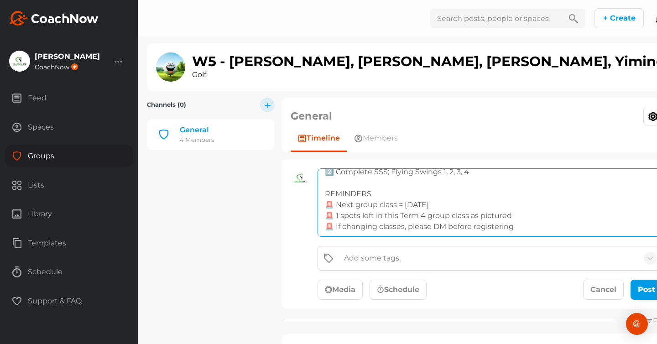
type textarea "[DATE] - class 5/7 1️⃣ Movement exercises 2️⃣ Complete SSS; Flying Swings 1, 2,…"
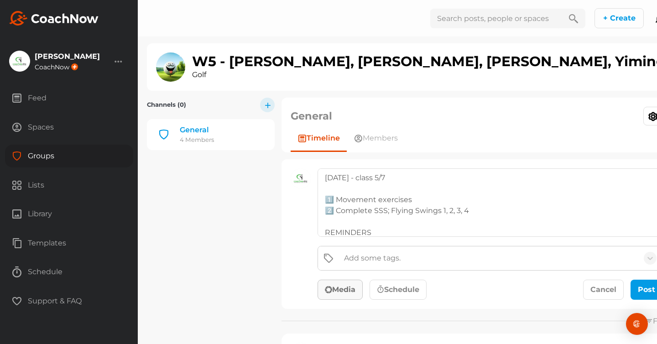
click at [349, 290] on button "Media" at bounding box center [339, 289] width 45 height 20
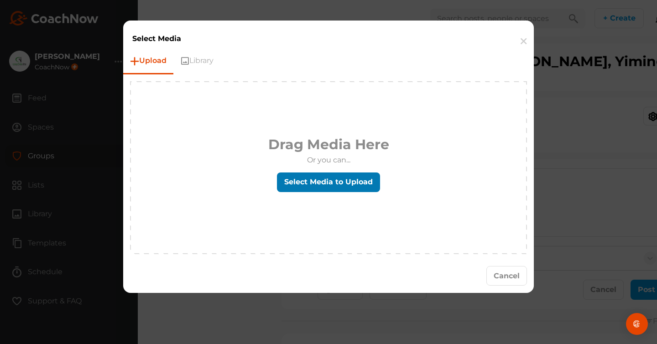
click at [318, 186] on label "Select Media to Upload" at bounding box center [328, 182] width 103 height 20
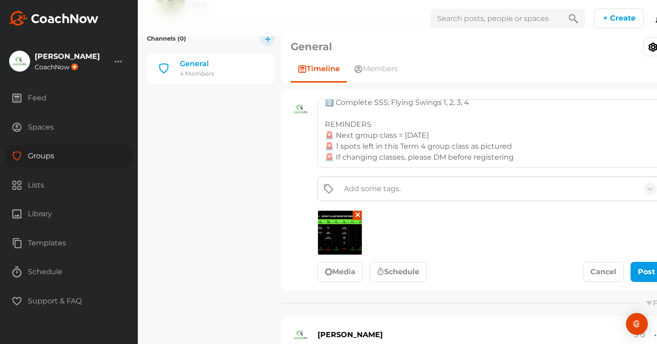
scroll to position [103, 0]
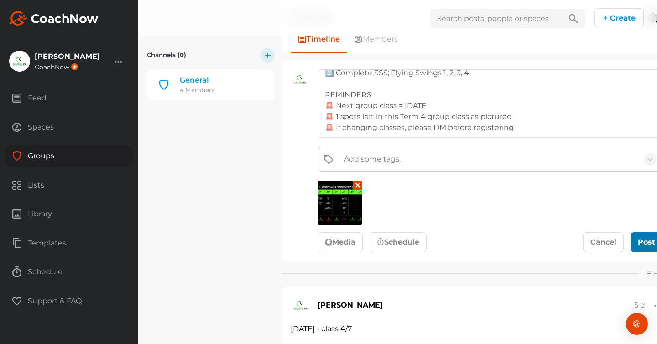
click at [636, 240] on div "submit" at bounding box center [646, 242] width 20 height 11
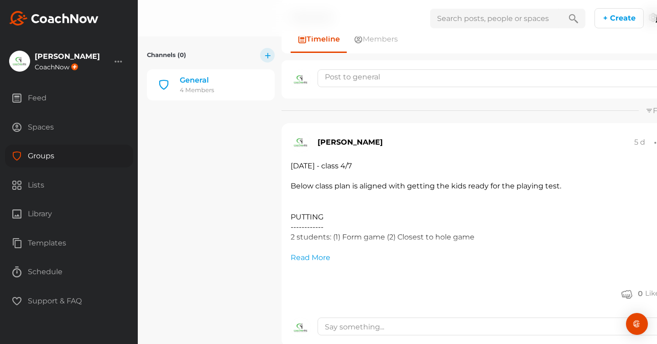
scroll to position [0, 0]
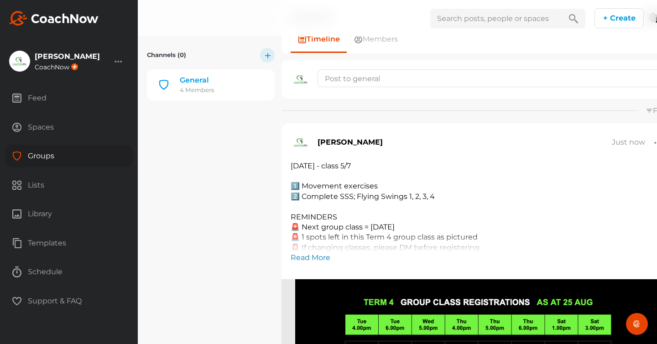
click at [305, 257] on link "Read More" at bounding box center [310, 257] width 40 height 11
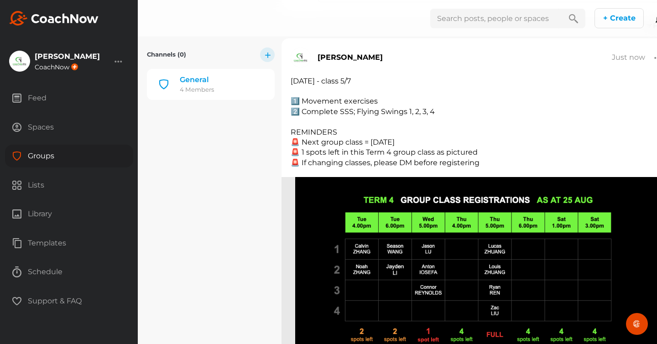
scroll to position [157, 0]
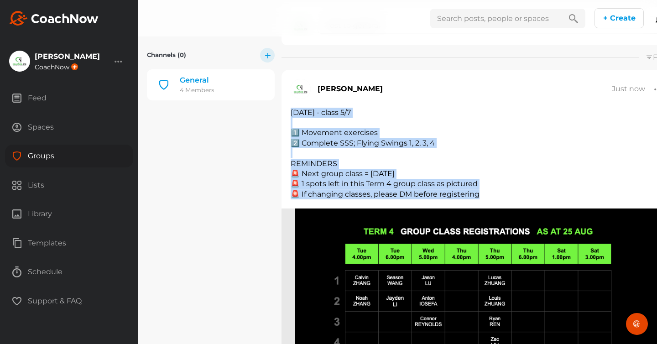
drag, startPoint x: 290, startPoint y: 113, endPoint x: 483, endPoint y: 194, distance: 209.1
click at [483, 194] on div "[DATE] - class 5/7 1️⃣ Movement exercises 2️⃣ Complete SSS; Flying Swings 1, 2,…" at bounding box center [476, 154] width 372 height 92
copy div "[DATE] - class 5/7 1️⃣ Movement exercises 2️⃣ Complete SSS; Flying Swings 1, 2,…"
click at [43, 156] on div "Groups" at bounding box center [69, 156] width 128 height 23
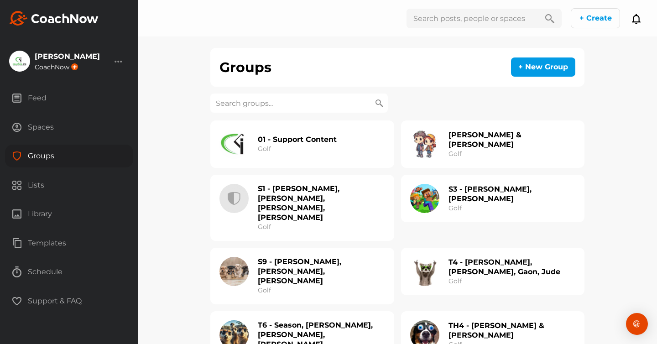
click at [238, 108] on input at bounding box center [298, 102] width 177 height 19
paste input "[DATE] - class 5/7 1️⃣ Movement exercises 2️⃣ Complete SSS; Flying Swings 1, 2,…"
type input "[DATE] - class 5/7 1️⃣ Movement exercises 2️⃣ Complete SSS; Flying Swings 1, 2,…"
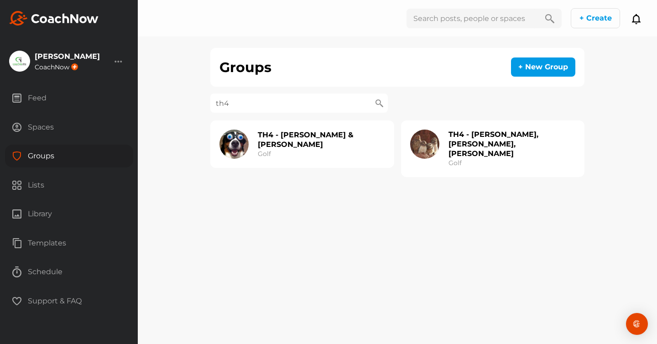
type input "th4"
click at [467, 142] on h2 "TH4 - [PERSON_NAME], [PERSON_NAME], [PERSON_NAME]" at bounding box center [511, 143] width 127 height 29
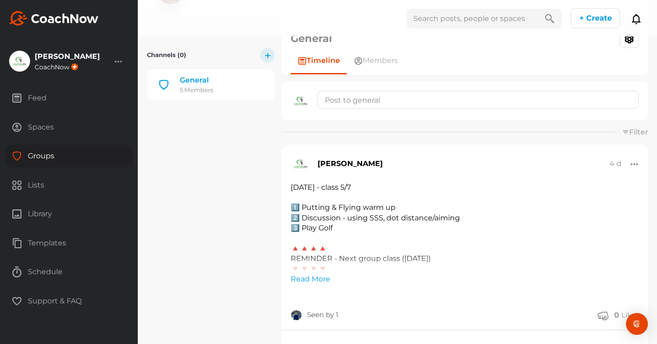
scroll to position [93, 0]
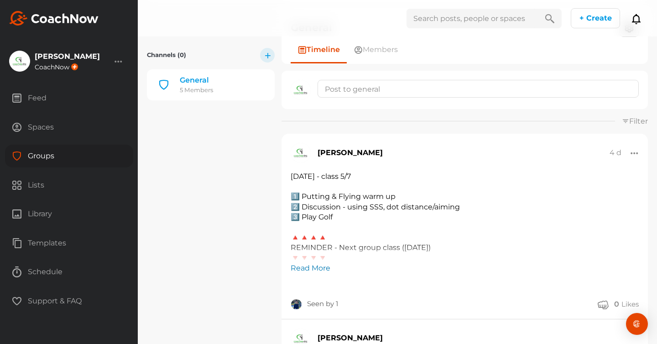
click at [296, 269] on link "Read More" at bounding box center [310, 268] width 40 height 11
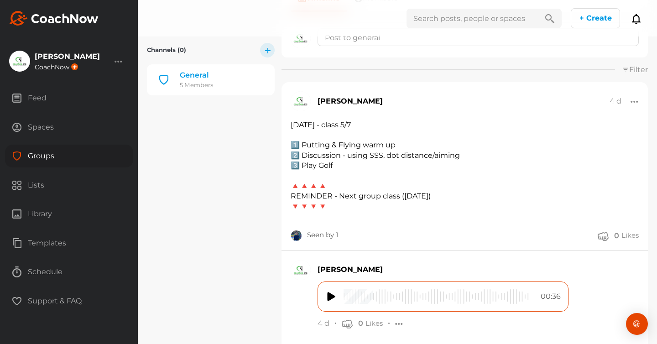
scroll to position [140, 0]
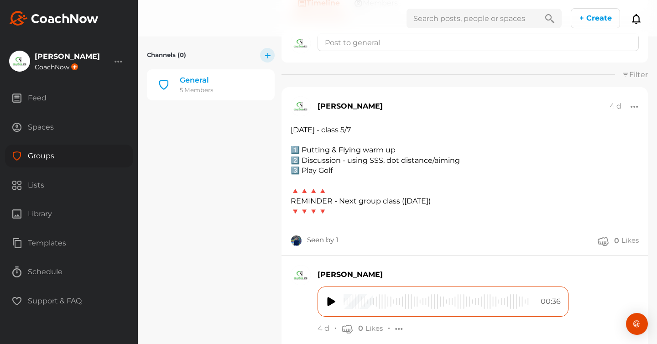
click at [635, 105] on div at bounding box center [634, 107] width 8 height 10
click at [577, 131] on button "Edit" at bounding box center [574, 127] width 123 height 29
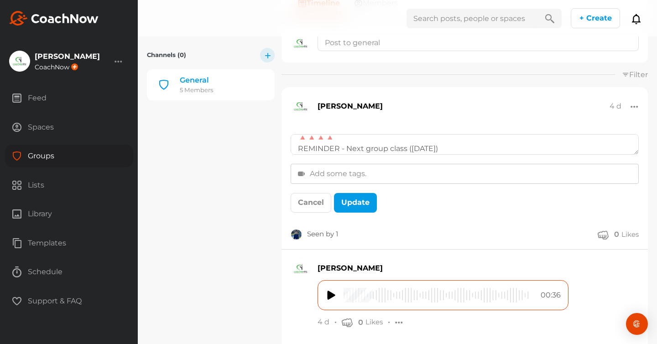
scroll to position [0, 0]
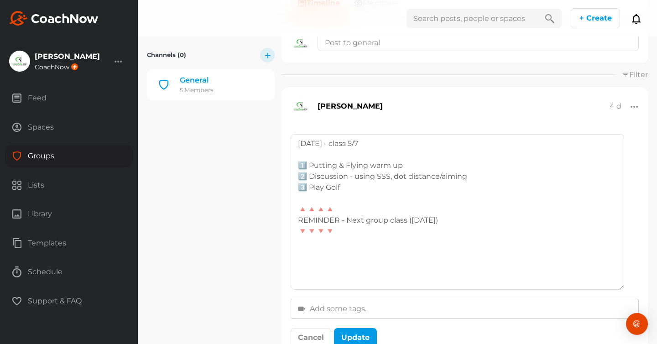
drag, startPoint x: 636, startPoint y: 150, endPoint x: 621, endPoint y: 285, distance: 136.2
click at [621, 285] on textarea "[DATE] - class 5/7 1️⃣ Putting & Flying warm up 2️⃣ Discussion - using SSS, dot…" at bounding box center [456, 211] width 333 height 155
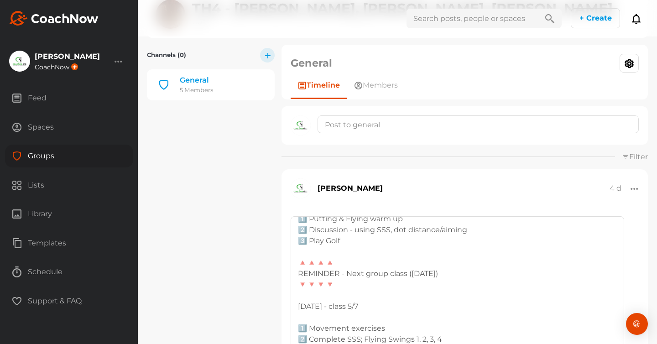
scroll to position [33, 0]
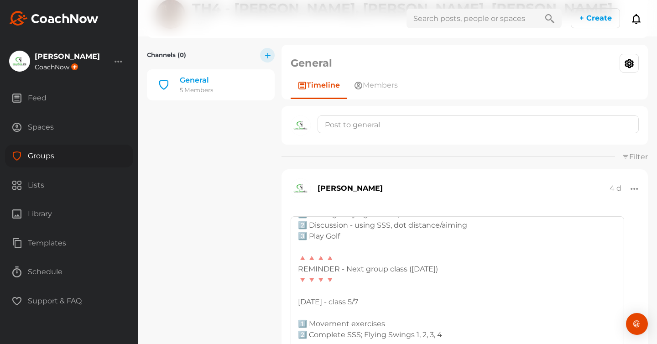
click at [305, 302] on textarea "[DATE] - class 5/7 1️⃣ Putting & Flying warm up 2️⃣ Discussion - using SSS, dot…" at bounding box center [456, 293] width 333 height 155
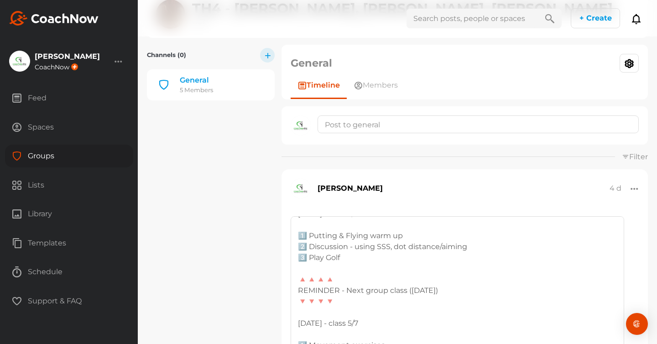
scroll to position [0, 0]
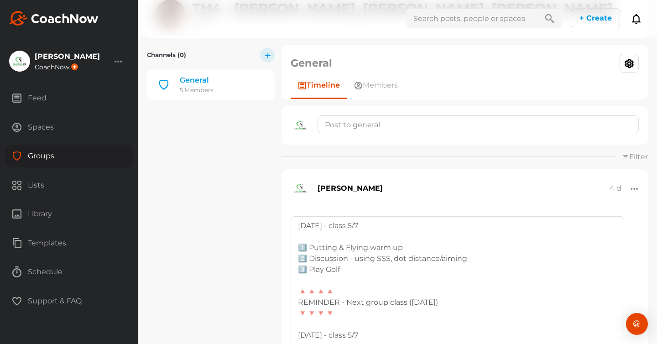
drag, startPoint x: 366, startPoint y: 228, endPoint x: 291, endPoint y: 227, distance: 74.8
click at [291, 227] on textarea "[DATE] - class 5/7 1️⃣ Putting & Flying warm up 2️⃣ Discussion - using SSS, dot…" at bounding box center [456, 293] width 333 height 155
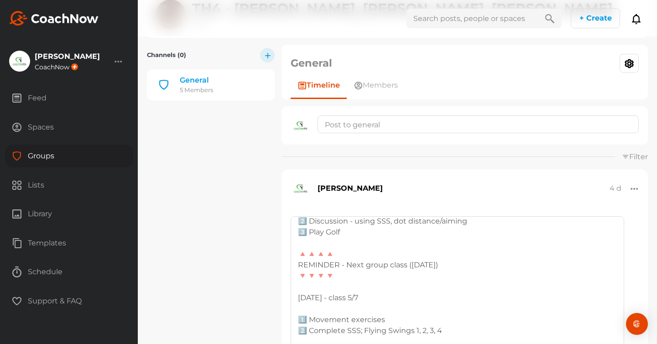
scroll to position [12, 0]
click at [355, 248] on textarea "1️⃣ Putting & Flying warm up 2️⃣ Discussion - using SSS, dot distance/aiming 3️…" at bounding box center [456, 293] width 333 height 155
click at [348, 258] on textarea "1️⃣ Putting & Flying warm up 2️⃣ Discussion - using SSS, dot distance/aiming 3️…" at bounding box center [456, 293] width 333 height 155
drag, startPoint x: 333, startPoint y: 301, endPoint x: 299, endPoint y: 279, distance: 40.8
click at [299, 279] on textarea "1️⃣ Putting & Flying warm up 2️⃣ Discussion - using SSS, dot distance/aiming 3️…" at bounding box center [456, 293] width 333 height 155
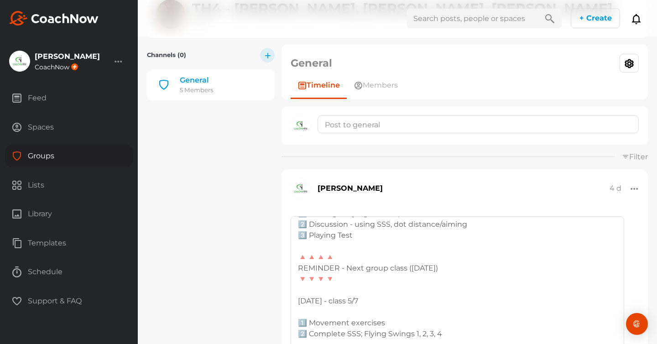
click at [341, 284] on textarea "1️⃣ Putting & Flying warm up 2️⃣ Discussion - using SSS, dot distance/aiming 3️…" at bounding box center [456, 293] width 333 height 155
drag, startPoint x: 336, startPoint y: 301, endPoint x: 299, endPoint y: 282, distance: 42.4
click at [299, 282] on textarea "1️⃣ Putting & Flying warm up 2️⃣ Discussion - using SSS, dot distance/aiming 3️…" at bounding box center [456, 293] width 333 height 155
click at [305, 282] on textarea "1️⃣ Putting & Flying warm up 2️⃣ Discussion - using SSS, dot distance/aiming 3️…" at bounding box center [456, 293] width 333 height 155
click at [301, 281] on textarea "1️⃣ Putting & Flying warm up 2️⃣ Discussion - using SSS, dot distance/aiming 3️…" at bounding box center [456, 293] width 333 height 155
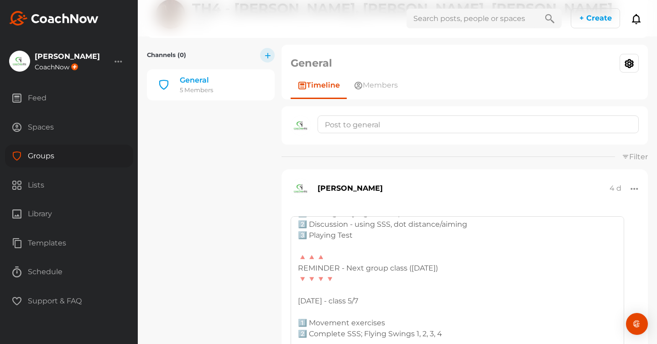
drag, startPoint x: 336, startPoint y: 300, endPoint x: 299, endPoint y: 280, distance: 42.2
click at [299, 280] on textarea "1️⃣ Putting & Flying warm up 2️⃣ Discussion - using SSS, dot distance/aiming 3️…" at bounding box center [456, 293] width 333 height 155
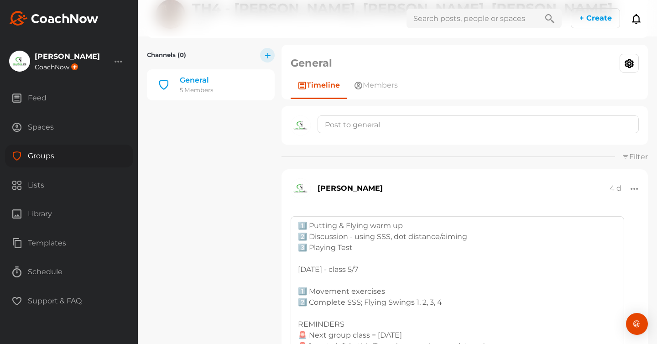
drag, startPoint x: 450, startPoint y: 311, endPoint x: 298, endPoint y: 297, distance: 153.4
click at [297, 297] on textarea "1️⃣ Putting & Flying warm up 2️⃣ Discussion - using SSS, dot distance/aiming 3️…" at bounding box center [456, 293] width 333 height 155
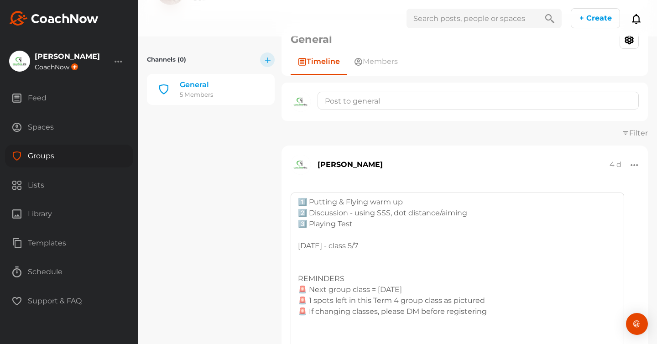
scroll to position [86, 0]
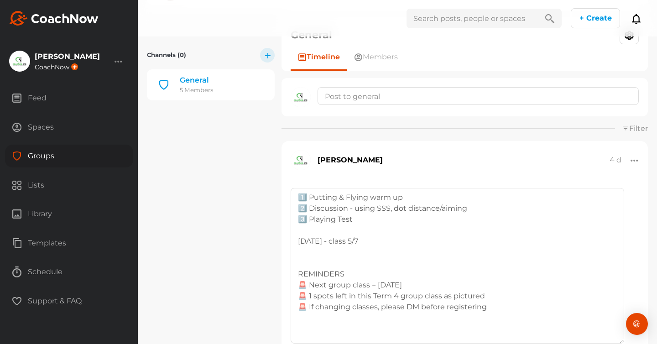
click at [305, 305] on textarea "1️⃣ Putting & Flying warm up 2️⃣ Discussion - using SSS, dot distance/aiming 3️…" at bounding box center [456, 265] width 333 height 155
click at [384, 305] on textarea "1️⃣ Putting & Flying warm up 2️⃣ Discussion - using SSS, dot distance/aiming 3️…" at bounding box center [456, 265] width 333 height 155
drag, startPoint x: 486, startPoint y: 317, endPoint x: 300, endPoint y: 317, distance: 185.1
click at [300, 317] on textarea "1️⃣ Putting & Flying warm up 2️⃣ Discussion - using SSS, dot distance/aiming 3️…" at bounding box center [456, 265] width 333 height 155
click at [309, 328] on textarea "1️⃣ Putting & Flying warm up 2️⃣ Discussion - using SSS, dot distance/aiming 3️…" at bounding box center [456, 265] width 333 height 155
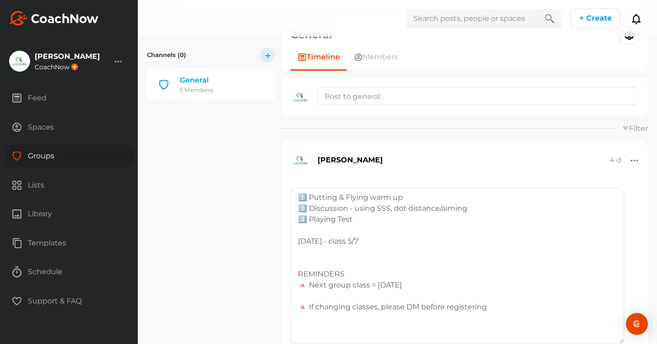
click at [308, 318] on textarea "1️⃣ Putting & Flying warm up 2️⃣ Discussion - using SSS, dot distance/aiming 3️…" at bounding box center [456, 265] width 333 height 155
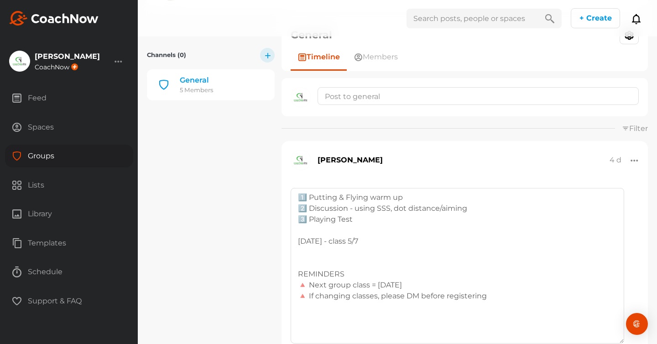
drag, startPoint x: 362, startPoint y: 261, endPoint x: 293, endPoint y: 262, distance: 68.4
click at [293, 262] on textarea "1️⃣ Putting & Flying warm up 2️⃣ Discussion - using SSS, dot distance/aiming 3️…" at bounding box center [456, 265] width 333 height 155
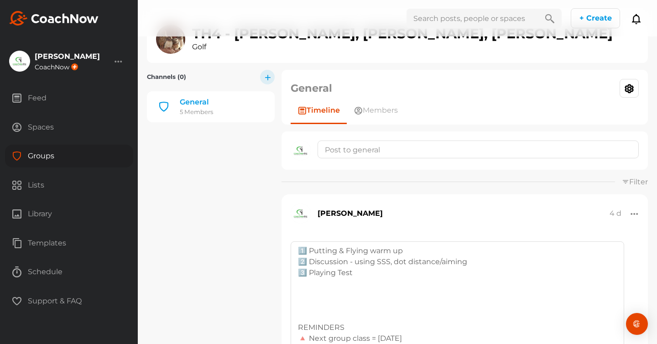
scroll to position [15, 0]
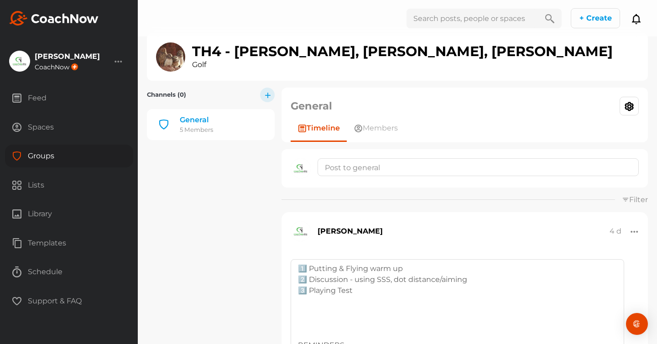
click at [314, 259] on textarea "1️⃣ Putting & Flying warm up 2️⃣ Discussion - using SSS, dot distance/aiming 3️…" at bounding box center [456, 336] width 333 height 155
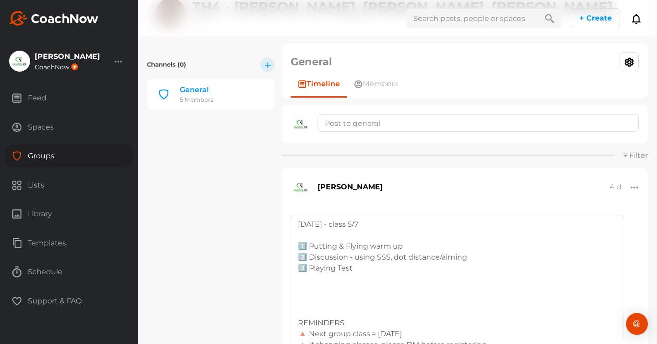
scroll to position [73, 0]
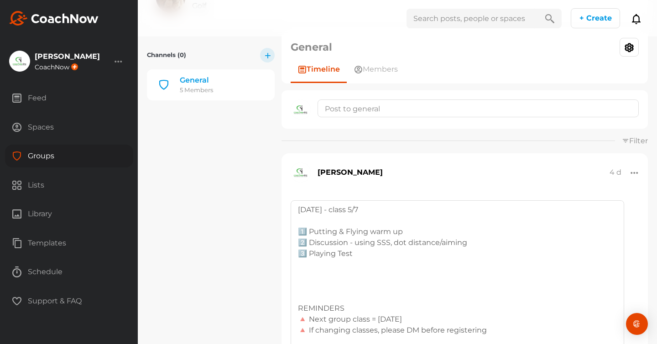
click at [309, 299] on textarea "[DATE] - class 5/7 1️⃣ Putting & Flying warm up 2️⃣ Discussion - using SSS, dot…" at bounding box center [456, 277] width 333 height 155
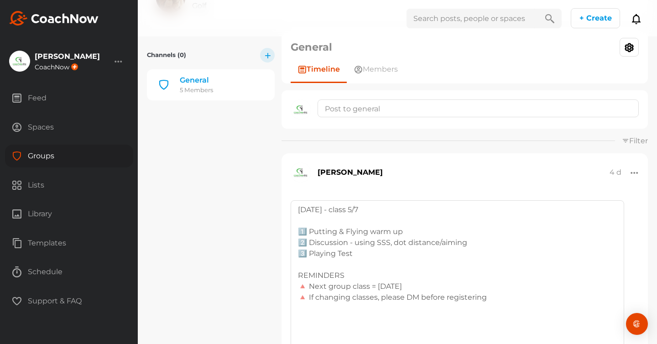
click at [316, 299] on textarea "[DATE] - class 5/7 1️⃣ Putting & Flying warm up 2️⃣ Discussion - using SSS, dot…" at bounding box center [456, 277] width 333 height 155
click at [392, 300] on textarea "[DATE] - class 5/7 1️⃣ Putting & Flying warm up 2️⃣ Discussion - using SSS, dot…" at bounding box center [456, 277] width 333 height 155
click at [404, 287] on textarea "[DATE] - class 5/7 1️⃣ Putting & Flying warm up 2️⃣ Discussion - using SSS, dot…" at bounding box center [456, 277] width 333 height 155
drag, startPoint x: 361, startPoint y: 297, endPoint x: 298, endPoint y: 297, distance: 62.9
click at [298, 297] on textarea "[DATE] - class 5/7 1️⃣ Putting & Flying warm up 2️⃣ Discussion - using SSS, dot…" at bounding box center [456, 277] width 333 height 155
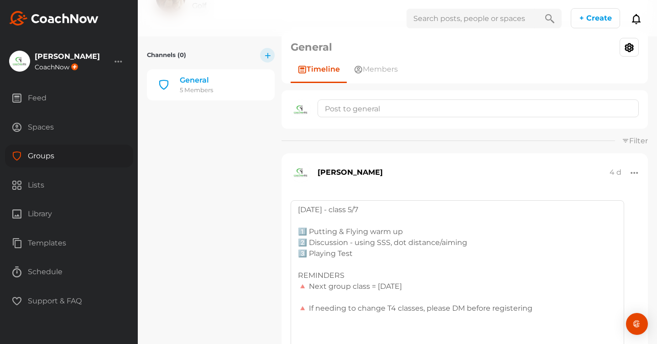
drag, startPoint x: 305, startPoint y: 287, endPoint x: 300, endPoint y: 287, distance: 5.5
click at [300, 287] on textarea "[DATE] - class 5/7 1️⃣ Putting & Flying warm up 2️⃣ Discussion - using SSS, dot…" at bounding box center [456, 277] width 333 height 155
click at [313, 300] on textarea "[DATE] - class 5/7 1️⃣ Putting & Flying warm up 2️⃣ Discussion - using SSS, dot…" at bounding box center [456, 277] width 333 height 155
click at [465, 297] on textarea "[DATE] - class 5/7 1️⃣ Putting & Flying warm up 2️⃣ Discussion - using SSS, dot…" at bounding box center [456, 277] width 333 height 155
drag, startPoint x: 572, startPoint y: 299, endPoint x: 481, endPoint y: 301, distance: 90.3
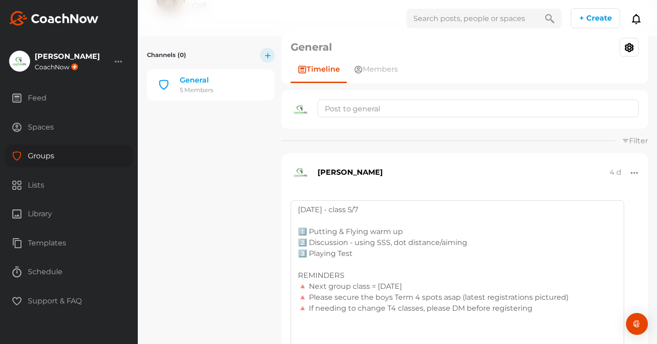
click at [481, 301] on textarea "[DATE] - class 5/7 1️⃣ Putting & Flying warm up 2️⃣ Discussion - using SSS, dot…" at bounding box center [456, 277] width 333 height 155
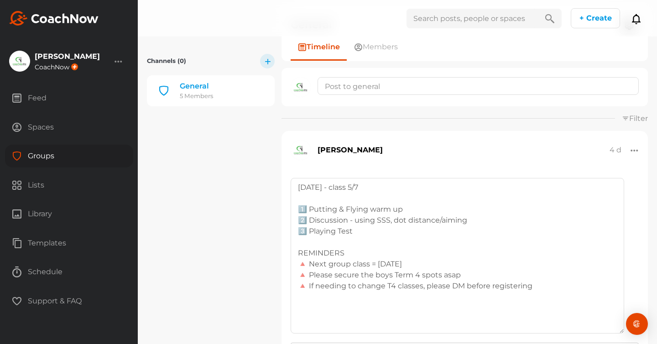
scroll to position [102, 0]
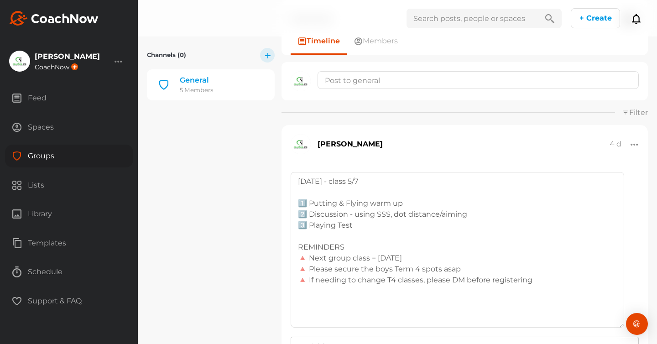
click at [331, 321] on textarea "[DATE] - class 5/7 1️⃣ Putting & Flying warm up 2️⃣ Discussion - using SSS, dot…" at bounding box center [456, 249] width 333 height 155
click at [422, 282] on textarea "[DATE] - class 5/7 1️⃣ Putting & Flying warm up 2️⃣ Discussion - using SSS, dot…" at bounding box center [456, 249] width 333 height 155
drag, startPoint x: 503, startPoint y: 280, endPoint x: 297, endPoint y: 283, distance: 206.1
click at [297, 283] on textarea "[DATE] - class 5/7 1️⃣ Putting & Flying warm up 2️⃣ Discussion - using SSS, dot…" at bounding box center [456, 249] width 333 height 155
drag, startPoint x: 460, startPoint y: 269, endPoint x: 327, endPoint y: 272, distance: 133.1
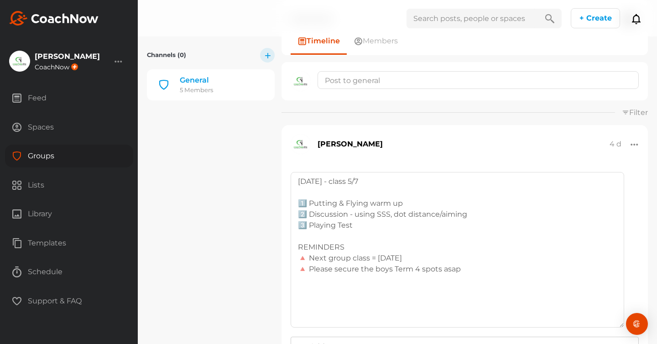
click at [327, 273] on textarea "[DATE] - class 5/7 1️⃣ Putting & Flying warm up 2️⃣ Discussion - using SSS, dot…" at bounding box center [456, 249] width 333 height 155
click at [442, 271] on textarea "[DATE] - class 5/7 1️⃣ Putting & Flying warm up 2️⃣ Discussion - using SSS, dot…" at bounding box center [456, 249] width 333 height 155
click at [456, 270] on textarea "[DATE] - class 5/7 1️⃣ Putting & Flying warm up 2️⃣ Discussion - using SSS, dot…" at bounding box center [456, 249] width 333 height 155
type textarea "[DATE] - class 5/7 1️⃣ Putting & Flying warm up 2️⃣ Discussion - using SSS, dot…"
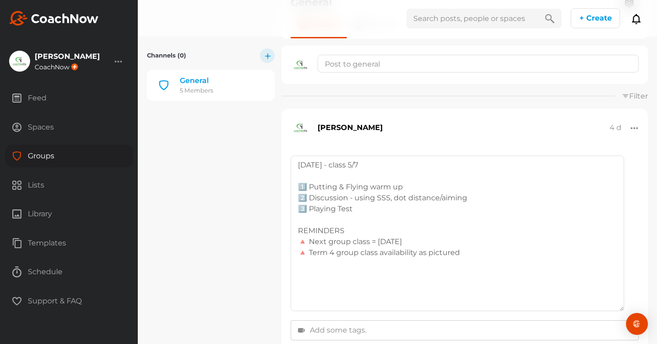
scroll to position [119, 0]
click at [341, 304] on textarea "[DATE] - class 5/7 1️⃣ Putting & Flying warm up 2️⃣ Discussion - using SSS, dot…" at bounding box center [456, 232] width 333 height 155
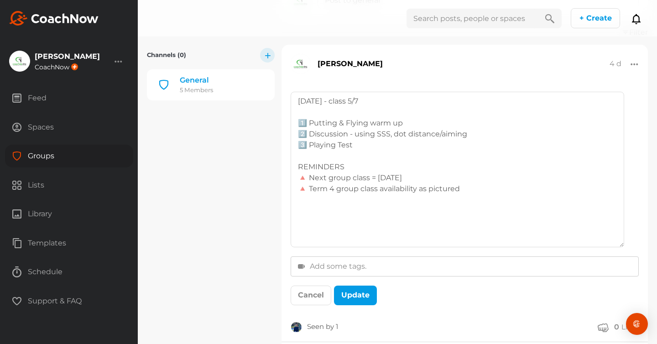
scroll to position [191, 0]
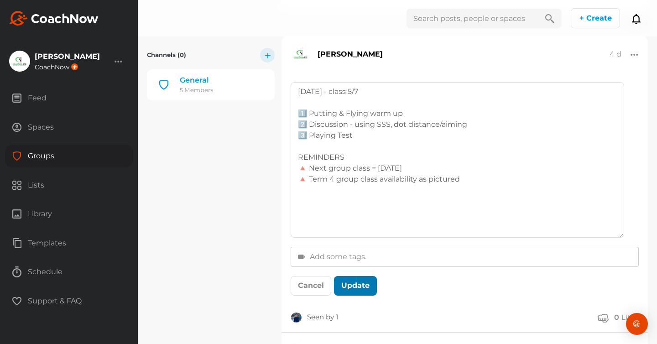
click at [356, 286] on button "Update" at bounding box center [355, 286] width 43 height 20
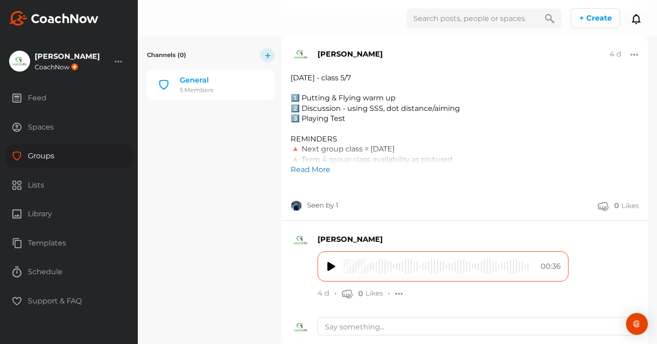
click at [301, 170] on link "Read More" at bounding box center [310, 169] width 40 height 11
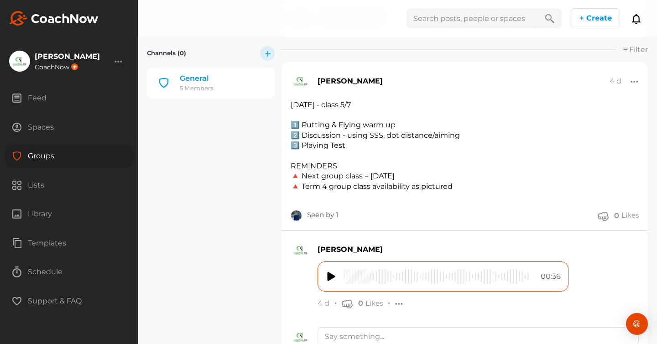
scroll to position [163, 0]
